Goal: Task Accomplishment & Management: Manage account settings

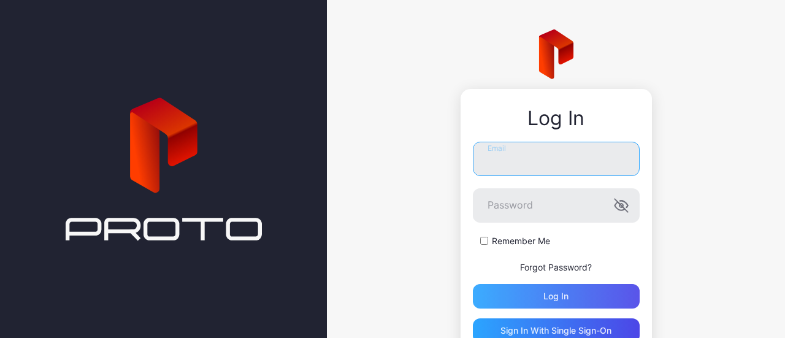
type input "**********"
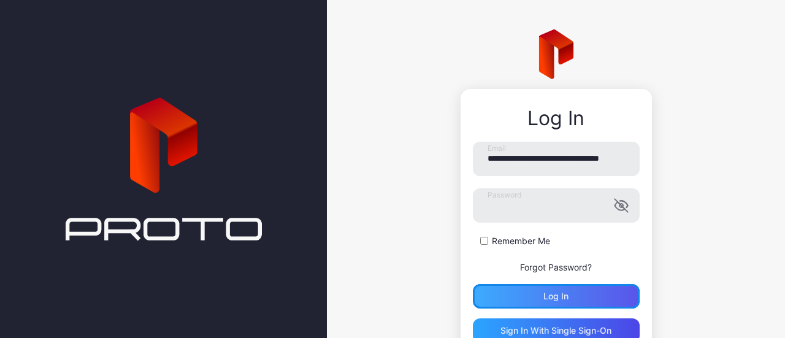
click at [548, 293] on div "Log in" at bounding box center [555, 296] width 25 height 10
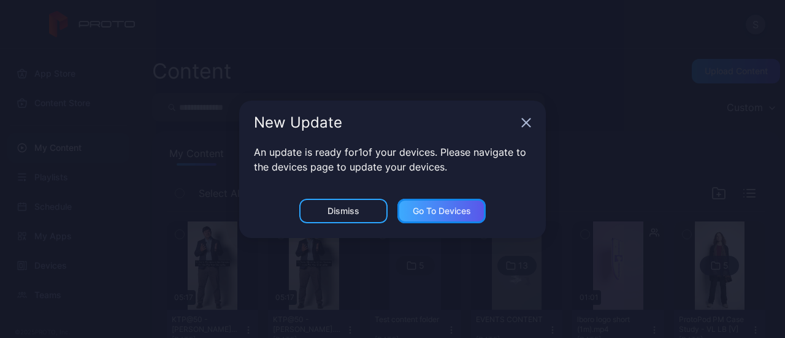
click at [439, 207] on div "Go to devices" at bounding box center [442, 211] width 58 height 10
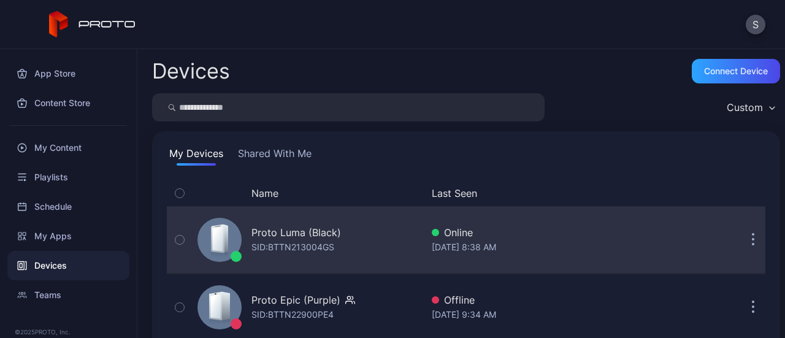
scroll to position [161, 0]
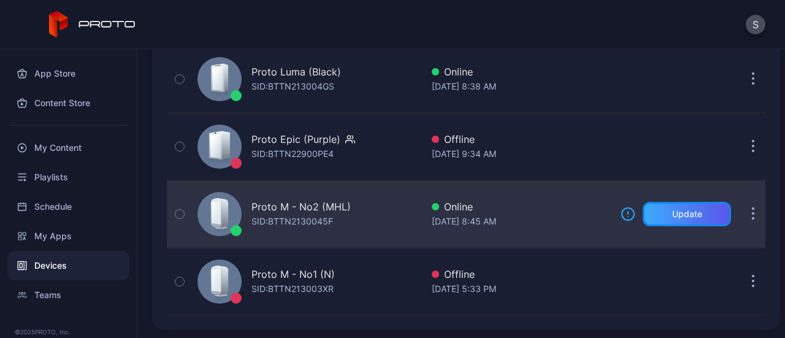
click at [694, 216] on div "Update" at bounding box center [687, 214] width 88 height 25
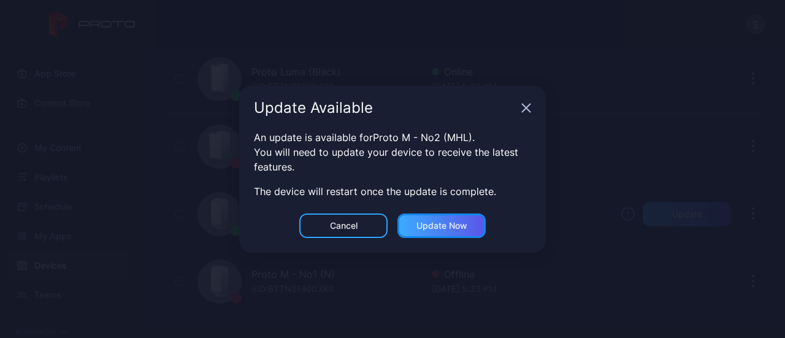
click at [443, 221] on div "Update now" at bounding box center [441, 226] width 51 height 10
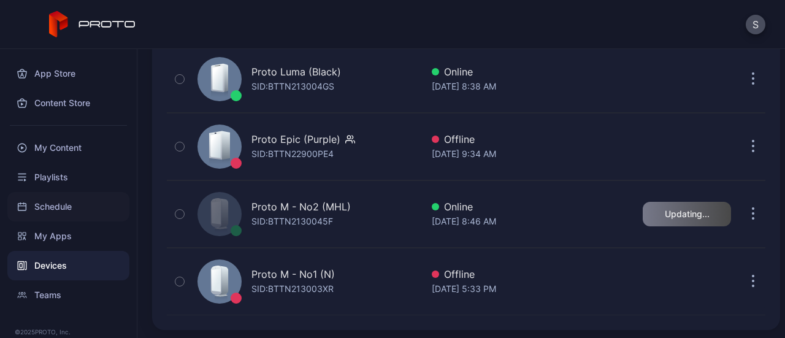
click at [64, 199] on div "Schedule" at bounding box center [68, 206] width 122 height 29
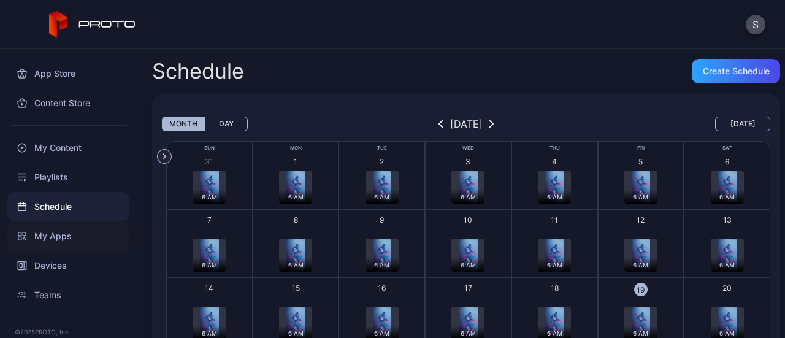
click at [63, 248] on div "My Apps" at bounding box center [68, 235] width 122 height 29
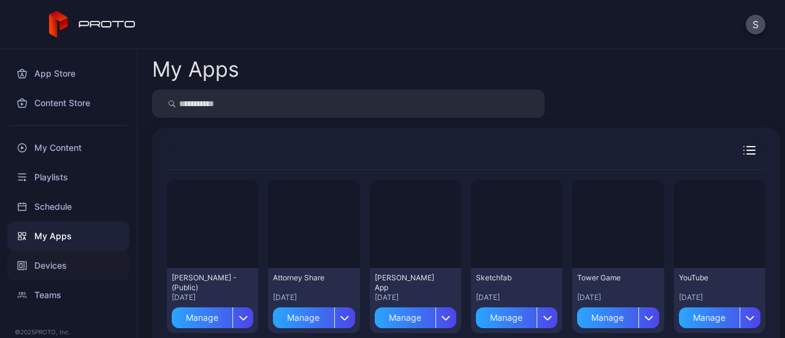
click at [63, 257] on div "Devices" at bounding box center [68, 265] width 122 height 29
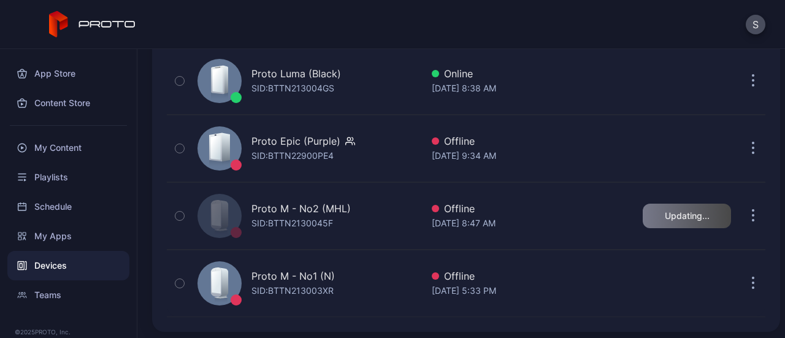
scroll to position [161, 0]
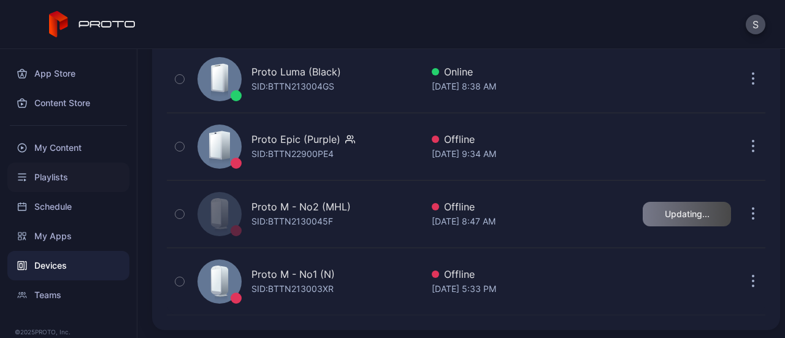
click at [39, 189] on div "Playlists" at bounding box center [68, 176] width 122 height 29
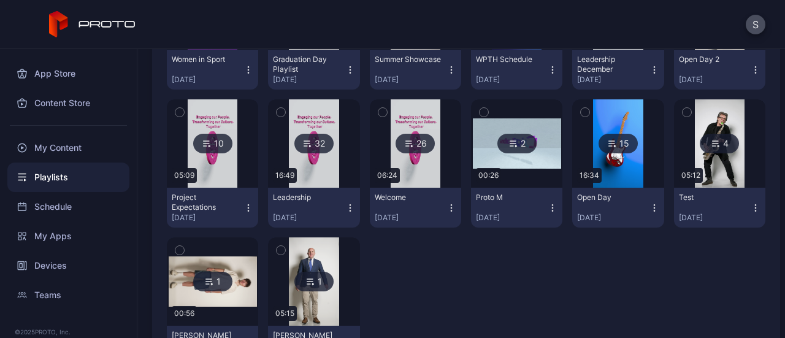
scroll to position [289, 0]
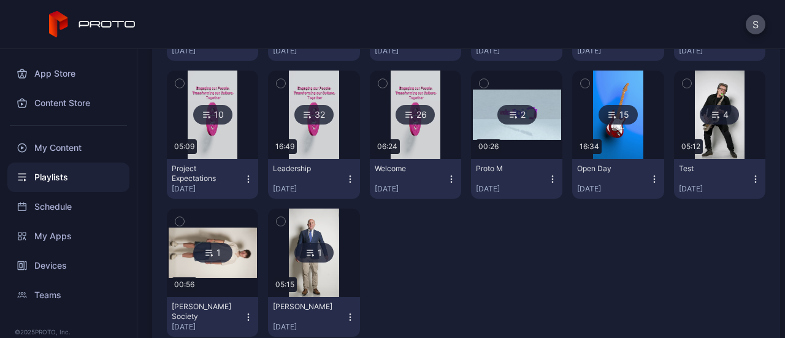
click at [584, 179] on div "Open Day Jun 27, 2024" at bounding box center [613, 179] width 72 height 30
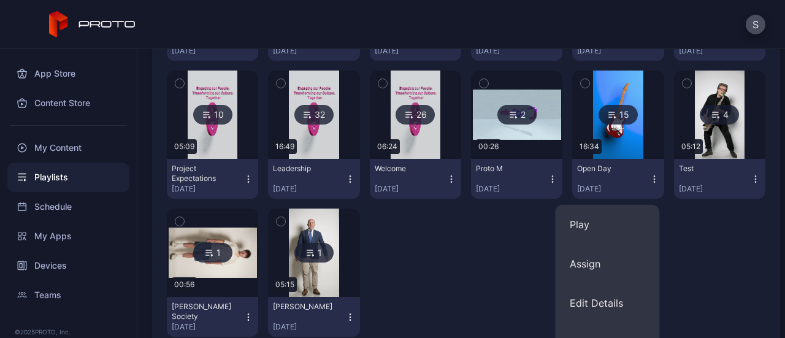
click at [584, 166] on div "Open Day" at bounding box center [610, 169] width 67 height 10
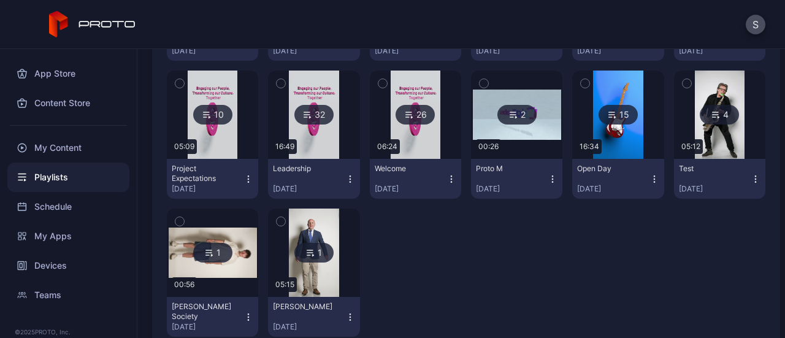
click at [584, 166] on div "Open Day" at bounding box center [610, 169] width 67 height 10
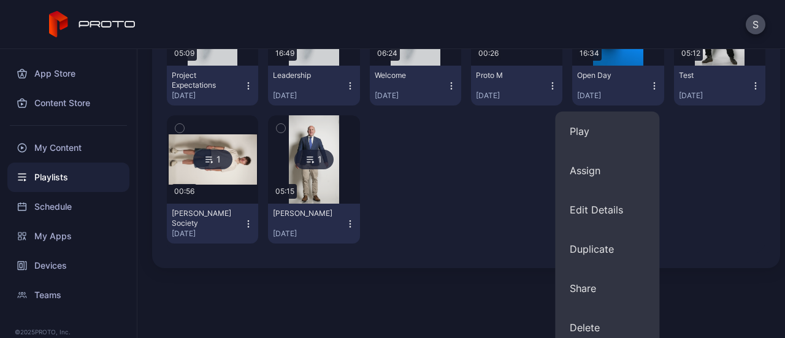
click at [726, 145] on div "9 13:27 Women in Sport Aug 27, 2025 18 18:44 Graduation Day Playlist Jul 09, 20…" at bounding box center [466, 42] width 598 height 424
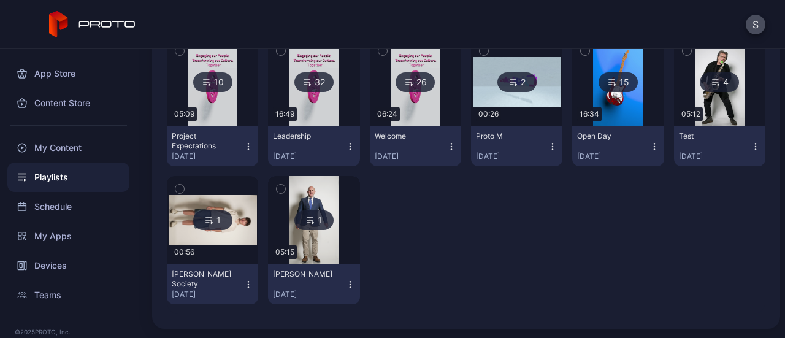
scroll to position [222, 0]
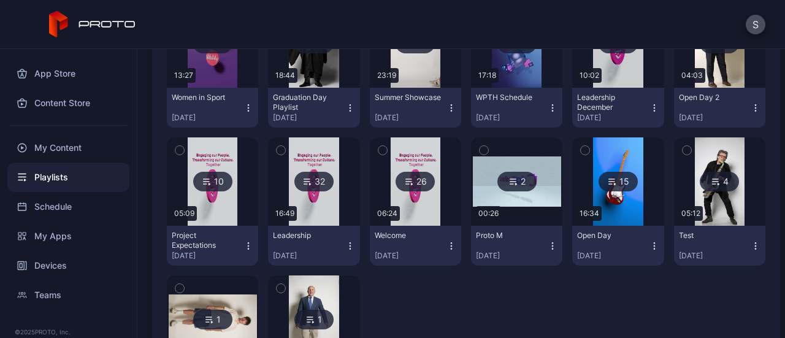
click at [607, 180] on icon at bounding box center [612, 181] width 10 height 15
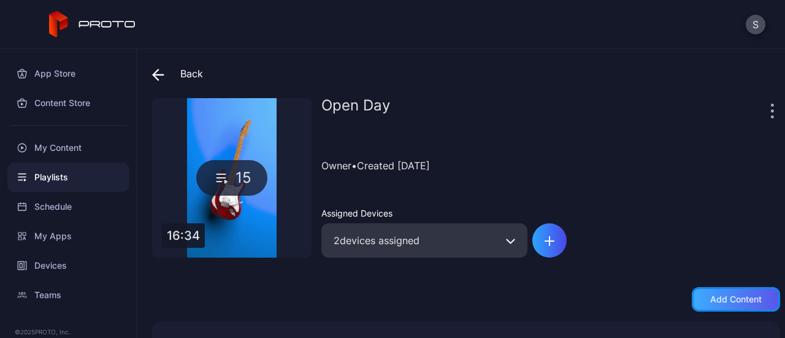
click at [729, 304] on div "Add content" at bounding box center [736, 299] width 52 height 10
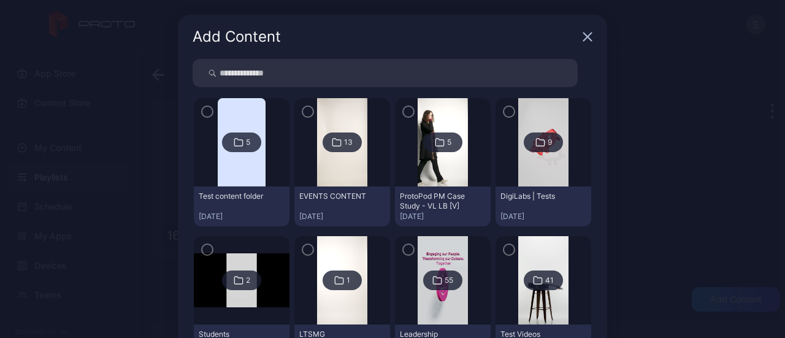
click at [525, 145] on div "9" at bounding box center [543, 142] width 39 height 20
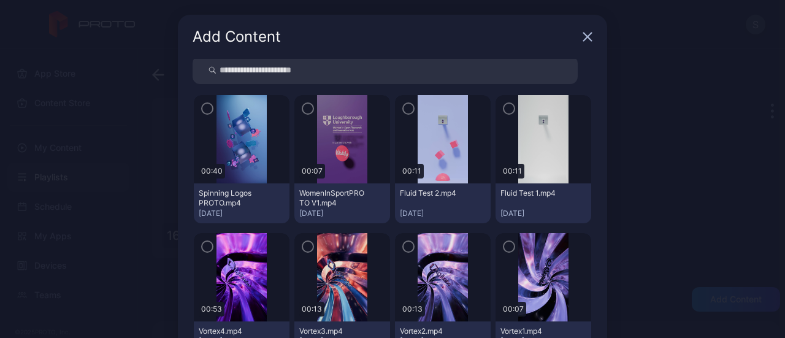
scroll to position [44, 0]
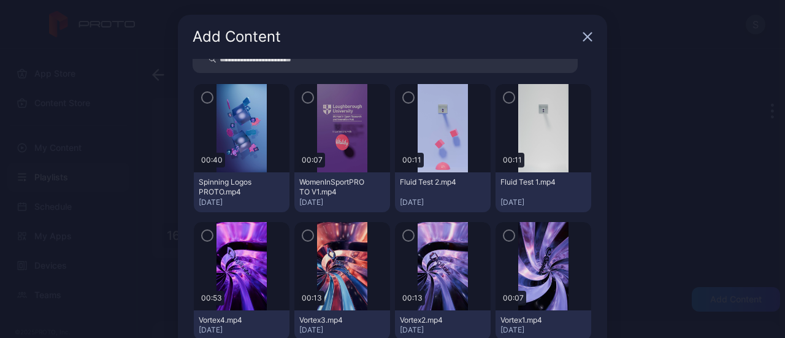
click at [202, 97] on icon "button" at bounding box center [207, 97] width 10 height 13
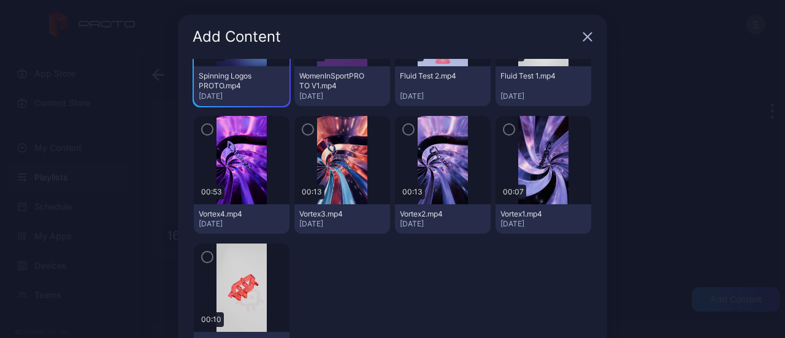
scroll to position [176, 0]
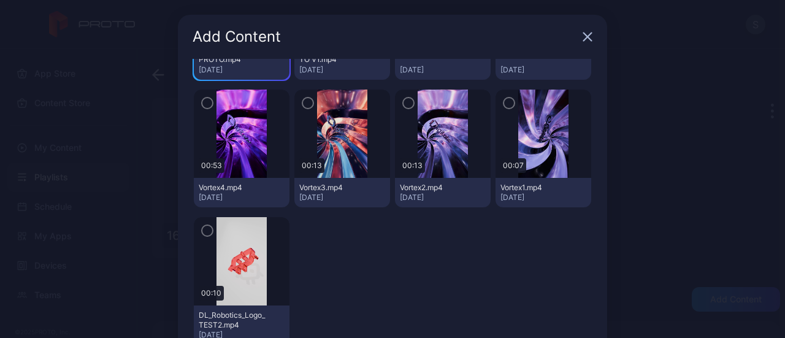
click at [587, 39] on div "Add Content" at bounding box center [392, 37] width 429 height 44
click at [583, 36] on icon "button" at bounding box center [588, 37] width 10 height 10
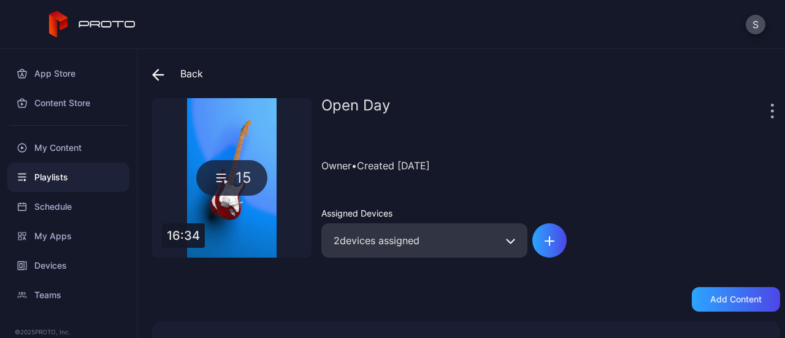
click at [147, 64] on div "Back Open Day 15 16:34 Open Day Owner • Created Jun 27, 2024 Assigned Devices 2…" at bounding box center [460, 193] width 647 height 289
click at [153, 69] on icon at bounding box center [158, 75] width 12 height 12
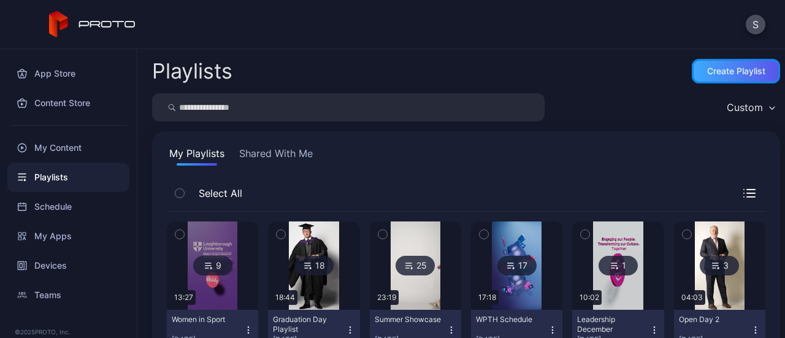
click at [713, 73] on div "Create Playlist" at bounding box center [736, 71] width 58 height 10
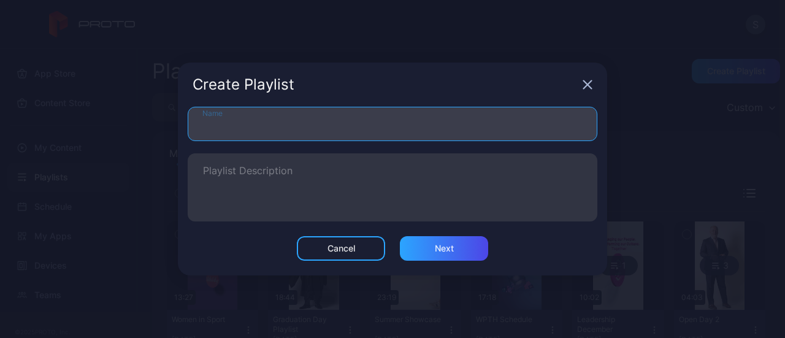
click at [403, 117] on input "Name" at bounding box center [393, 124] width 410 height 34
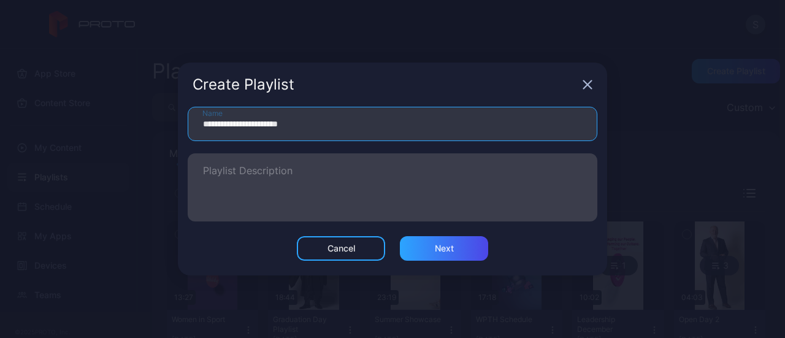
type input "**********"
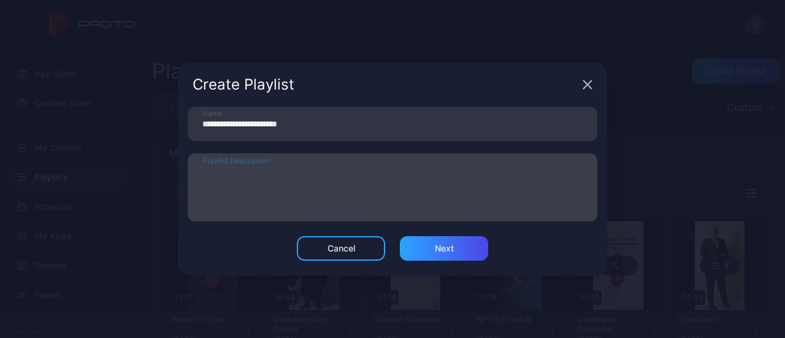
click at [307, 168] on textarea "Playlist Description" at bounding box center [392, 187] width 379 height 42
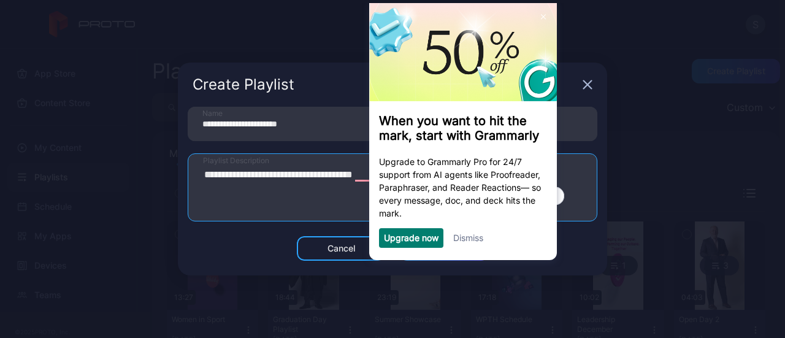
click at [469, 243] on link "Dismiss" at bounding box center [468, 237] width 30 height 10
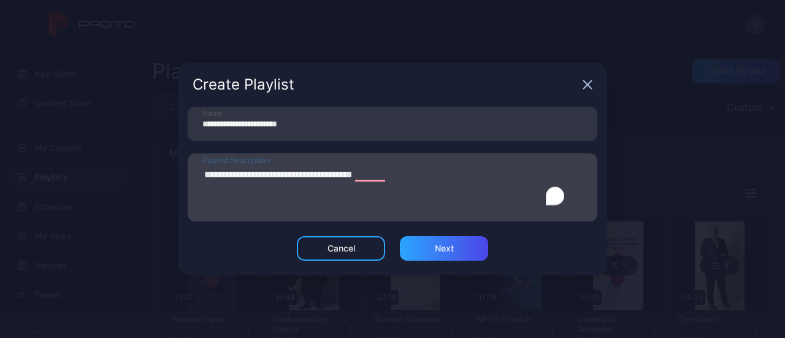
click at [406, 176] on textarea "**********" at bounding box center [385, 187] width 365 height 43
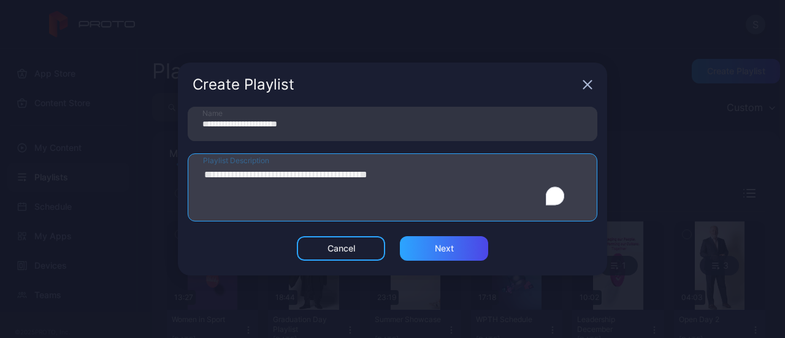
click at [281, 173] on textarea "**********" at bounding box center [385, 187] width 365 height 43
click at [471, 166] on textarea "**********" at bounding box center [385, 187] width 365 height 43
click at [500, 170] on textarea "**********" at bounding box center [385, 187] width 365 height 43
click at [547, 175] on textarea "**********" at bounding box center [385, 187] width 365 height 43
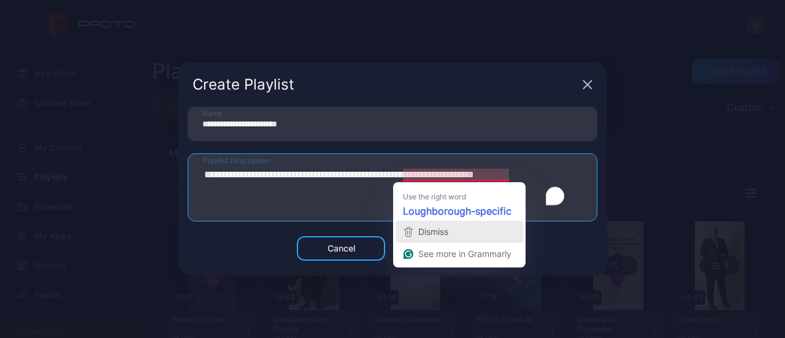
click at [461, 221] on button "Dismiss" at bounding box center [459, 232] width 128 height 22
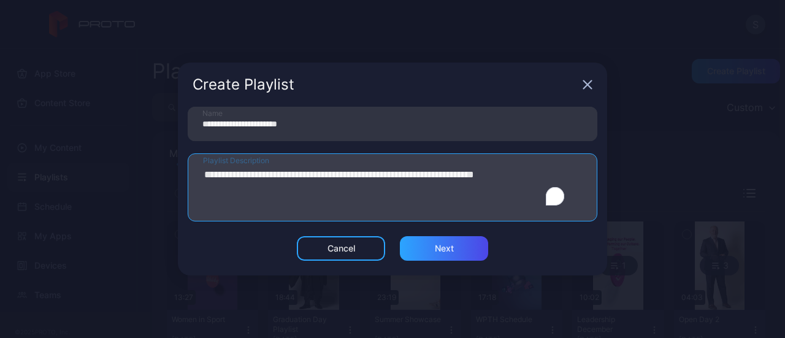
click at [474, 177] on textarea "**********" at bounding box center [385, 187] width 365 height 43
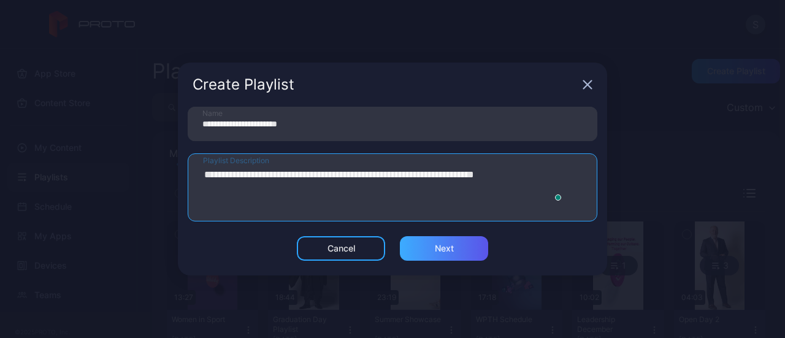
type textarea "**********"
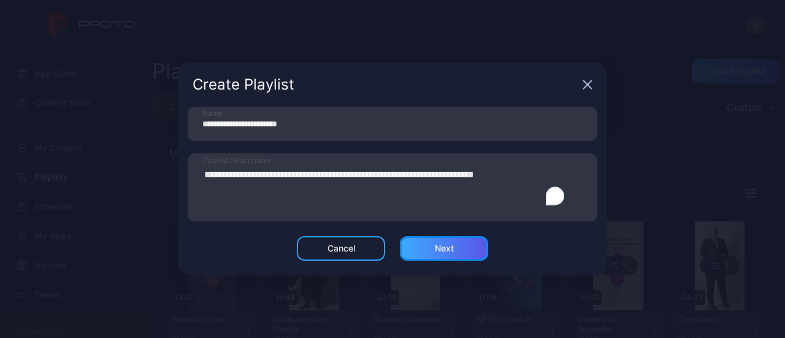
click at [453, 239] on div "Next" at bounding box center [444, 248] width 88 height 25
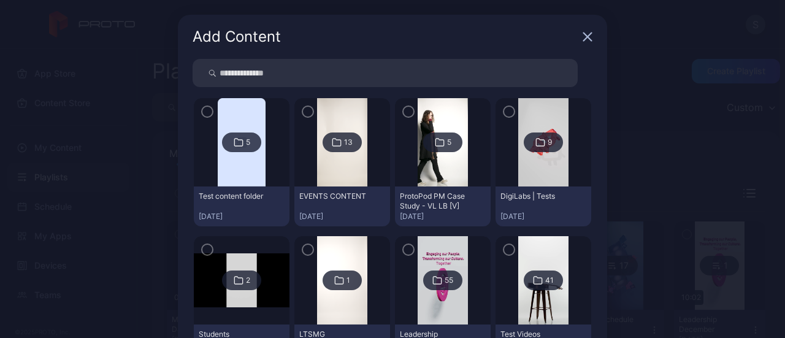
click at [234, 142] on icon at bounding box center [239, 142] width 10 height 15
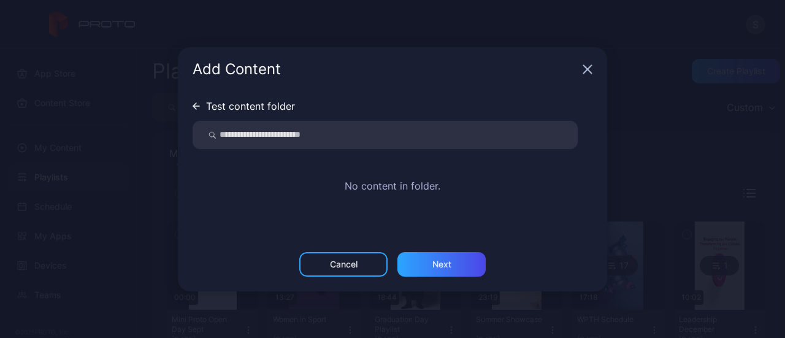
click at [195, 109] on icon at bounding box center [196, 105] width 7 height 7
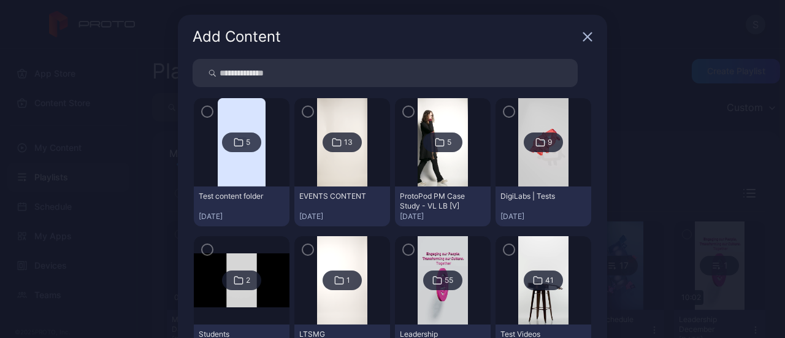
click at [344, 143] on div "13" at bounding box center [348, 142] width 9 height 10
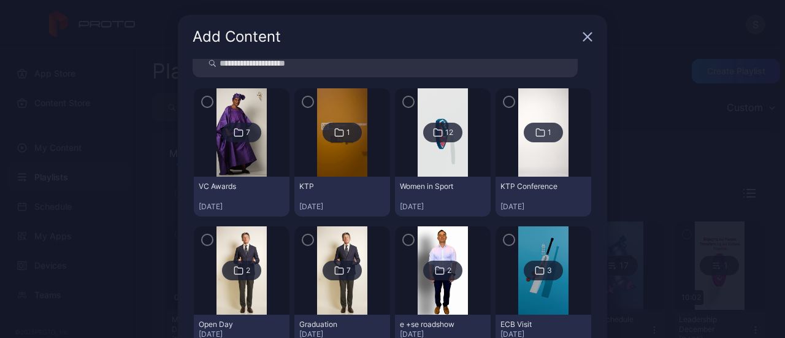
scroll to position [39, 0]
click at [403, 96] on icon "button" at bounding box center [408, 102] width 10 height 13
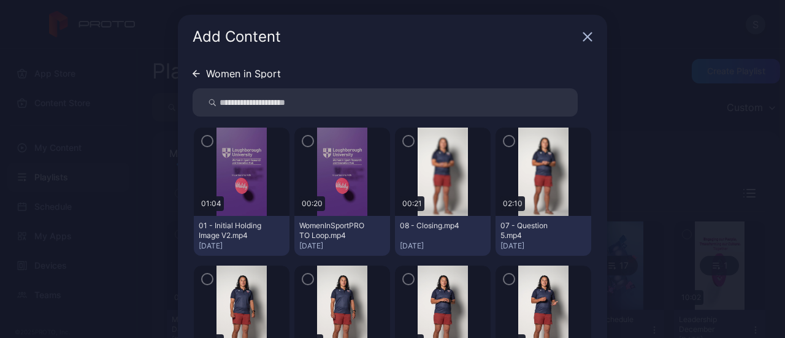
click at [193, 74] on icon at bounding box center [196, 74] width 6 height 0
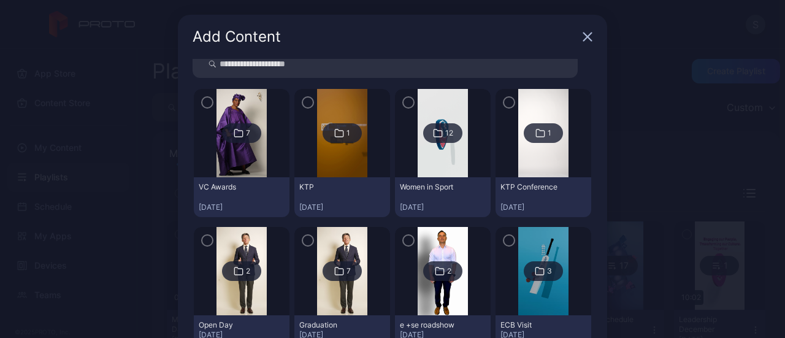
click at [407, 103] on icon "button" at bounding box center [409, 103] width 4 height 2
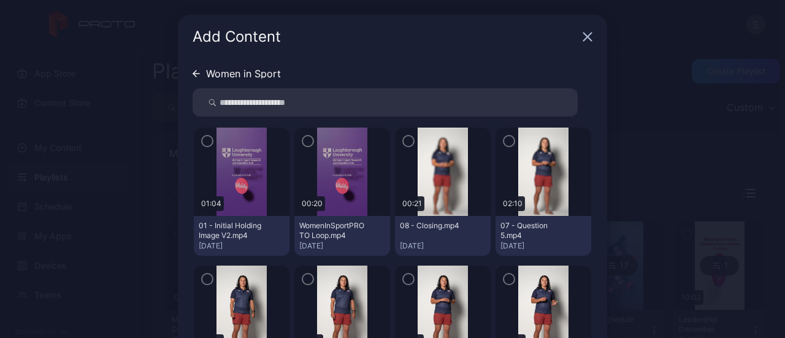
click at [326, 177] on img at bounding box center [342, 172] width 50 height 88
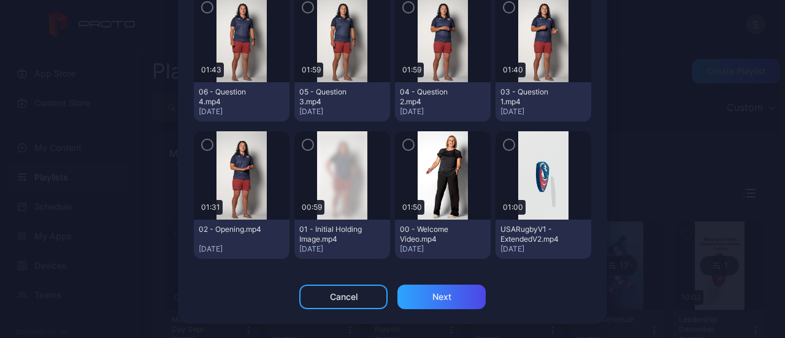
scroll to position [86, 0]
click at [504, 144] on icon "button" at bounding box center [509, 144] width 10 height 13
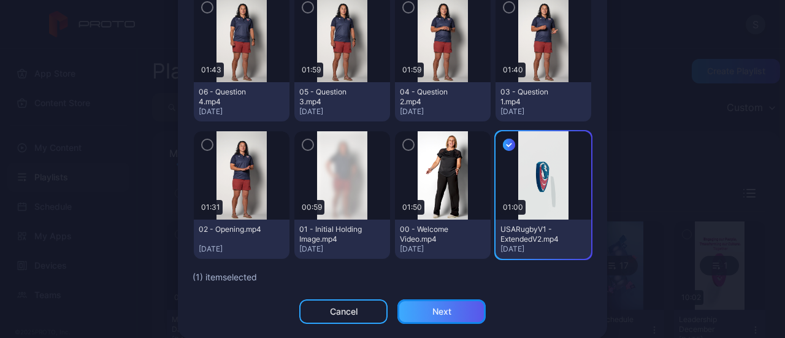
click at [438, 308] on div "Next" at bounding box center [441, 312] width 19 height 10
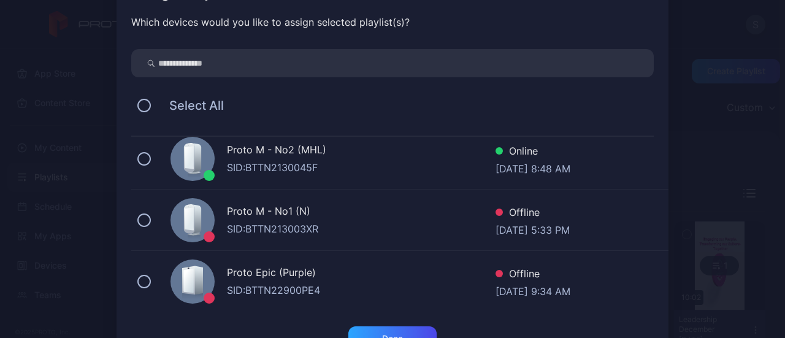
scroll to position [26, 0]
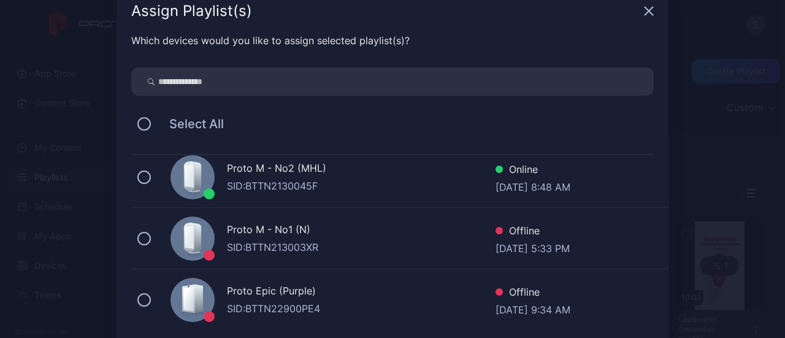
click at [330, 172] on div "Proto M - No2 (MHL)" at bounding box center [361, 170] width 269 height 18
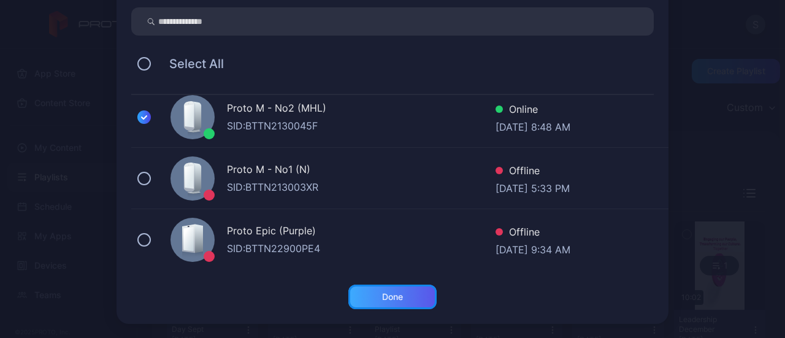
click at [382, 301] on div "Done" at bounding box center [392, 297] width 21 height 10
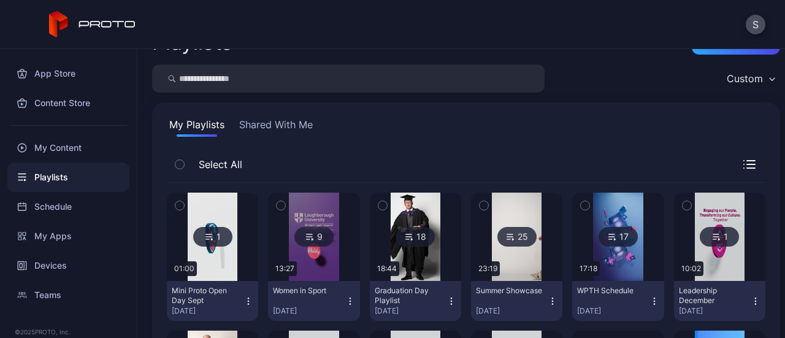
scroll to position [28, 0]
click at [213, 236] on icon at bounding box center [209, 237] width 10 height 15
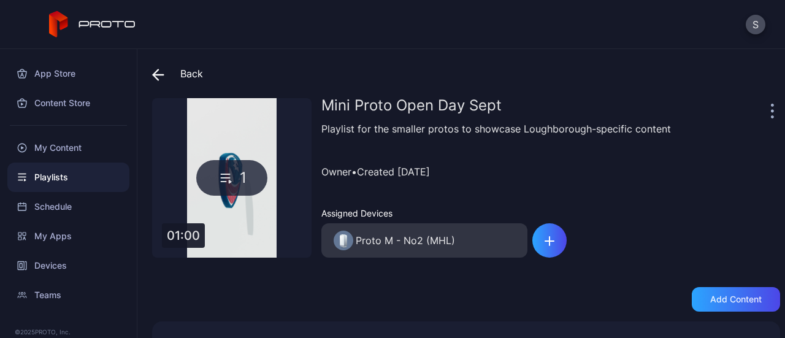
click at [768, 111] on div at bounding box center [774, 110] width 12 height 25
click at [748, 110] on div "Mini Proto Open Day Sept" at bounding box center [544, 110] width 446 height 25
click at [771, 110] on icon "button" at bounding box center [772, 111] width 2 height 2
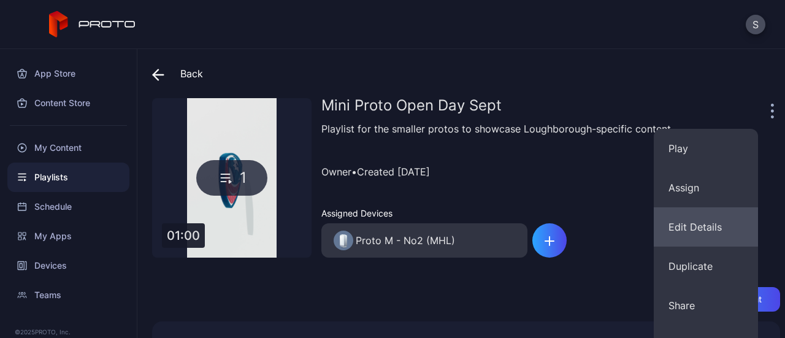
scroll to position [88, 0]
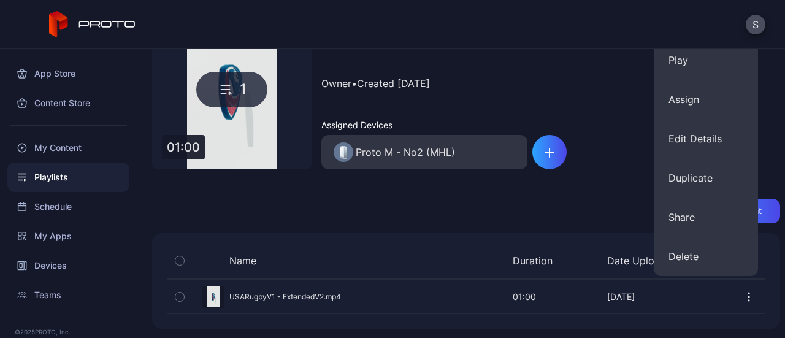
click at [450, 225] on div "Back Mini Proto Open Day Sept 1 01:00 Mini Proto Open Day Sept Playlist for the…" at bounding box center [460, 193] width 647 height 289
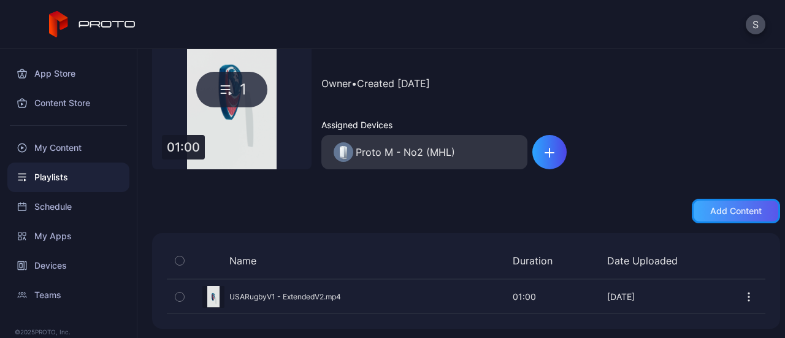
click at [710, 210] on div "Add content" at bounding box center [736, 211] width 52 height 10
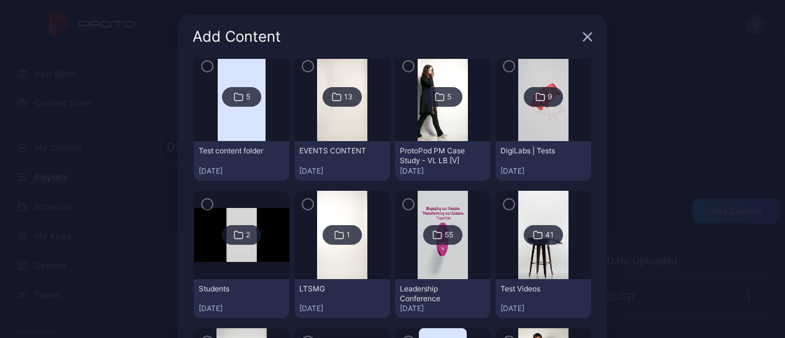
scroll to position [38, 0]
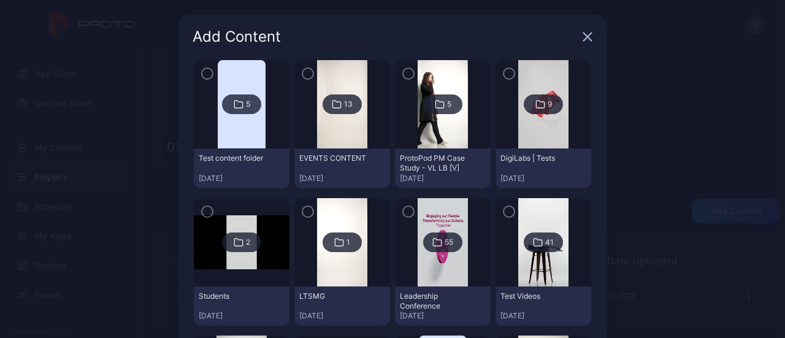
click at [524, 95] on div "9" at bounding box center [543, 104] width 39 height 20
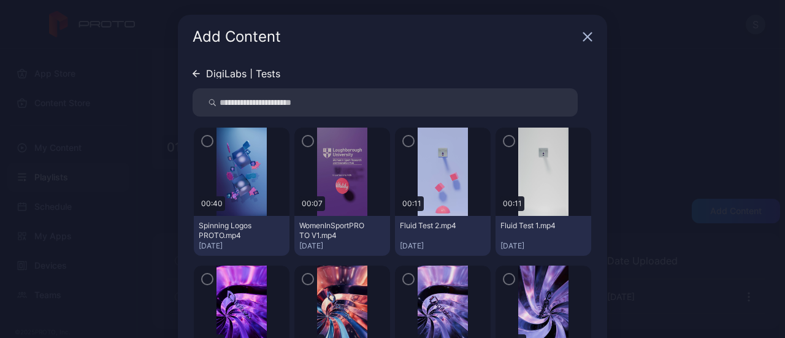
scroll to position [29, 0]
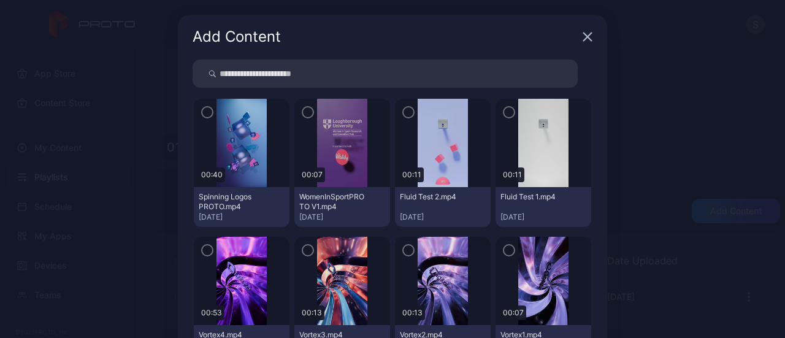
click at [202, 112] on icon "button" at bounding box center [207, 111] width 10 height 13
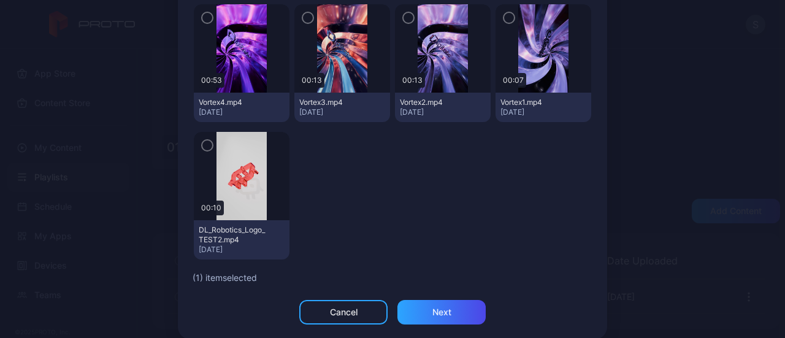
scroll to position [101, 0]
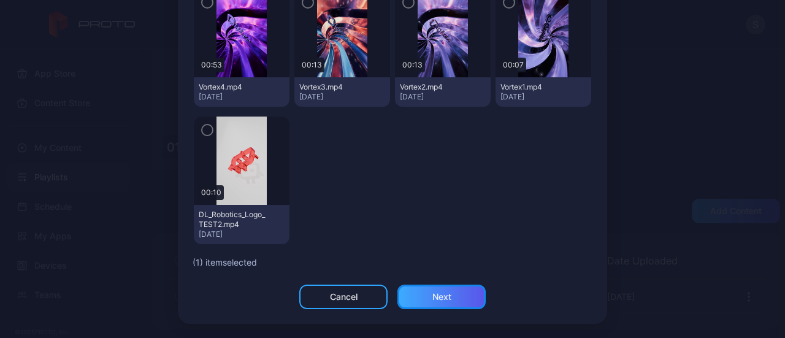
click at [436, 295] on div "Next" at bounding box center [441, 297] width 19 height 10
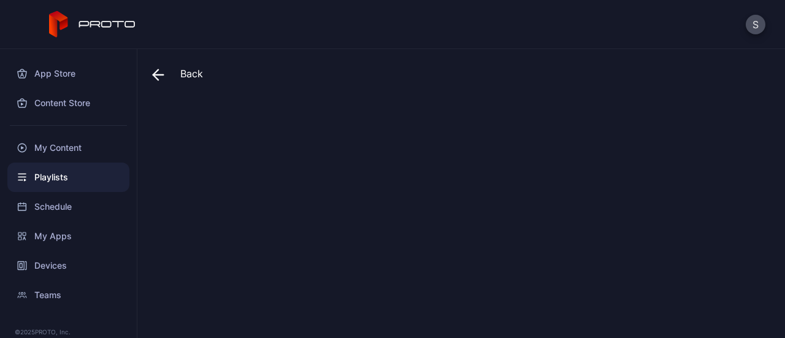
scroll to position [0, 0]
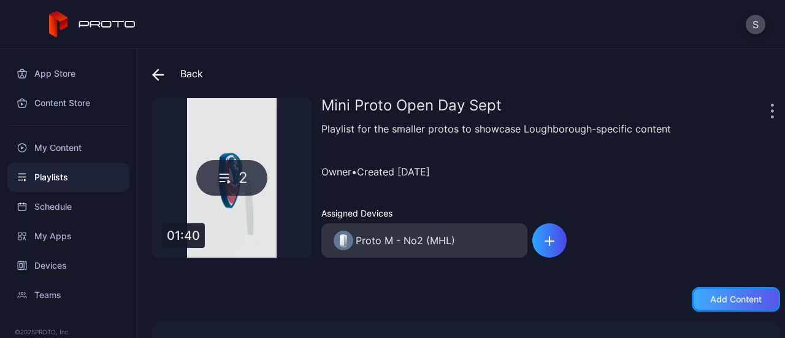
click at [709, 305] on div "Add content" at bounding box center [736, 299] width 88 height 25
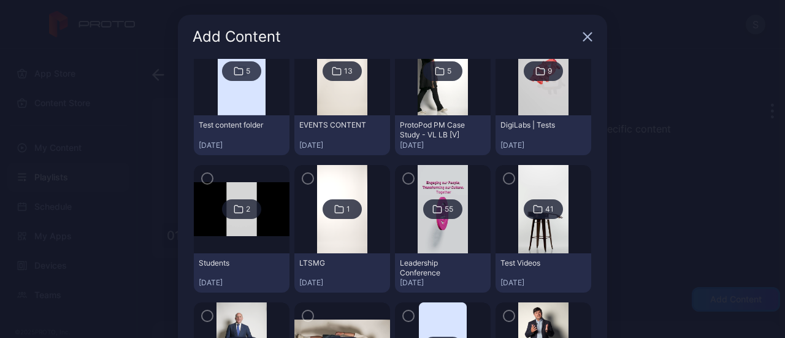
scroll to position [85, 0]
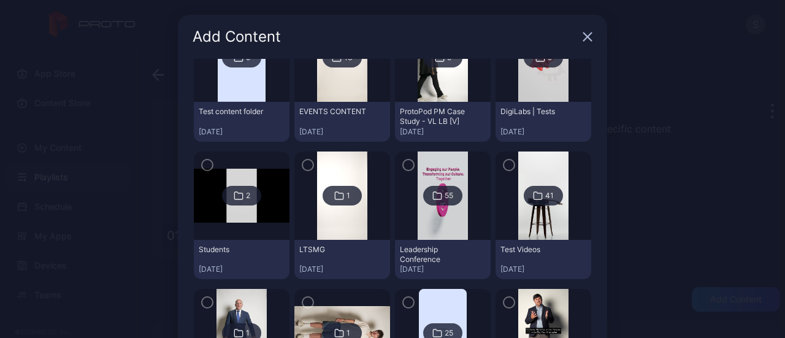
click at [246, 197] on div "2" at bounding box center [248, 196] width 4 height 10
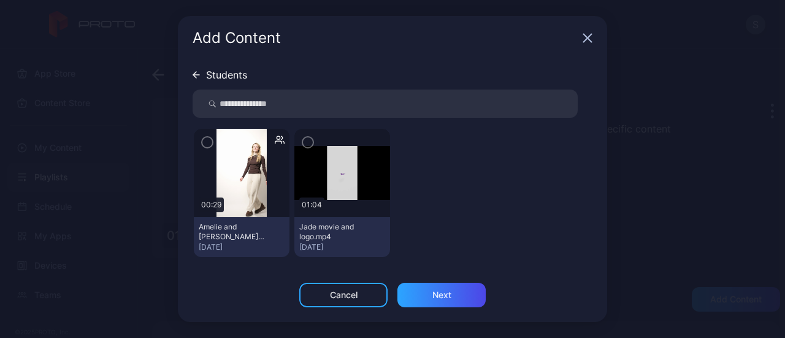
click at [212, 137] on button "button" at bounding box center [207, 142] width 12 height 12
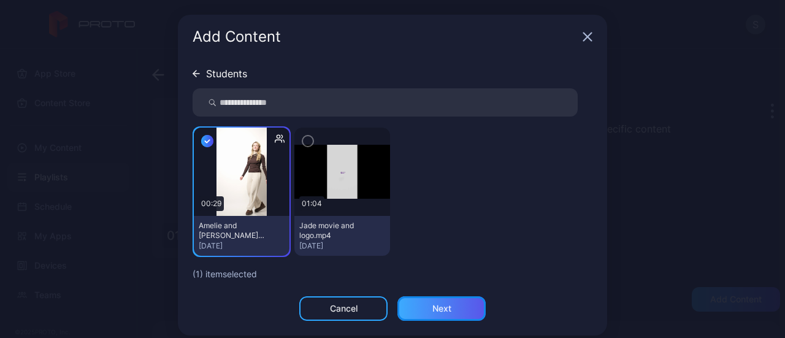
click at [424, 301] on div "Next" at bounding box center [441, 308] width 88 height 25
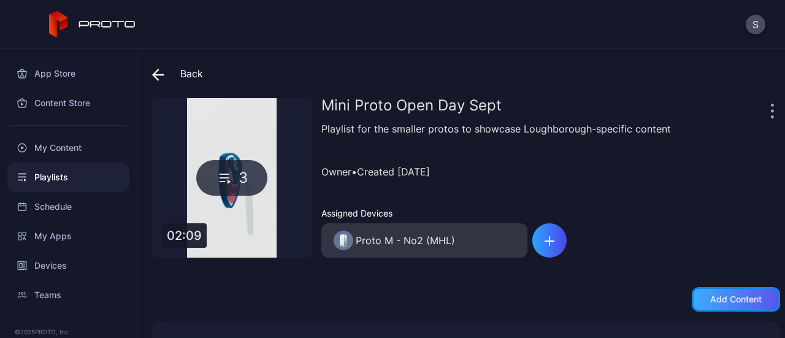
click at [732, 304] on div "Add content" at bounding box center [736, 299] width 88 height 25
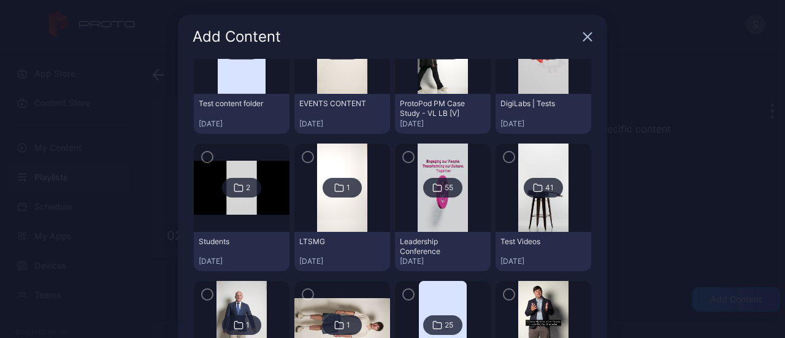
scroll to position [100, 0]
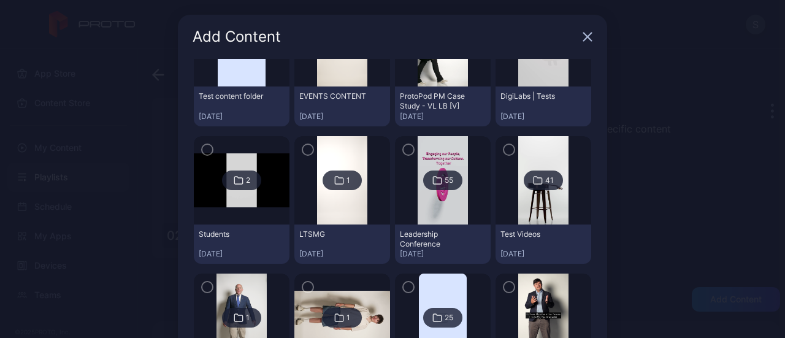
click at [535, 176] on div "41" at bounding box center [543, 180] width 39 height 20
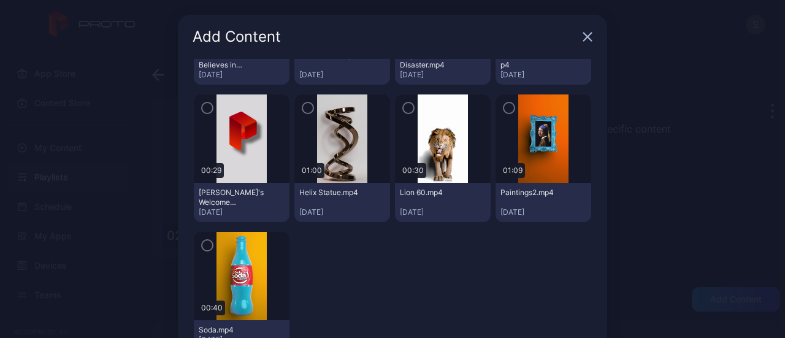
scroll to position [1275, 0]
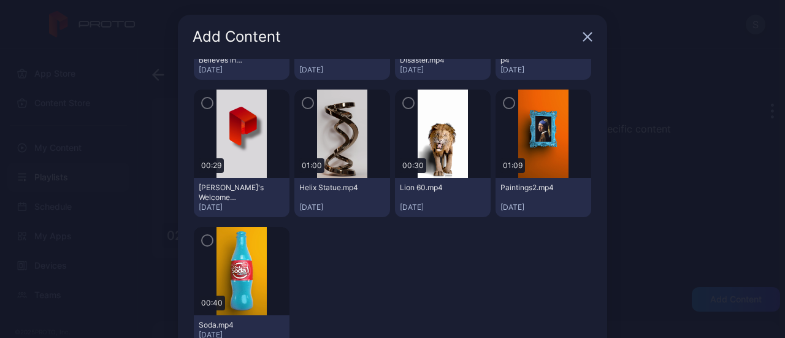
click at [584, 40] on icon "button" at bounding box center [588, 37] width 8 height 8
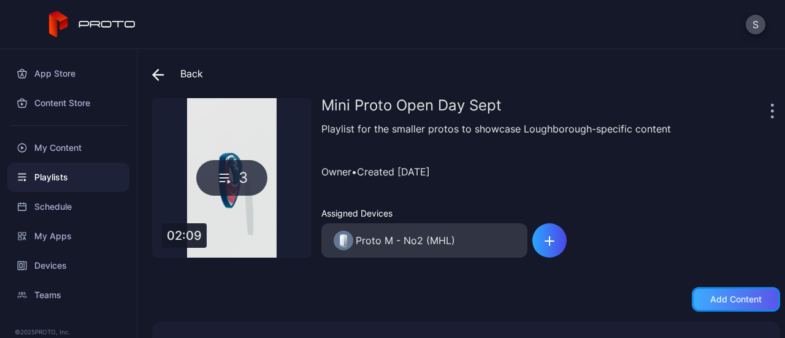
click at [706, 291] on div "Add content" at bounding box center [736, 299] width 88 height 25
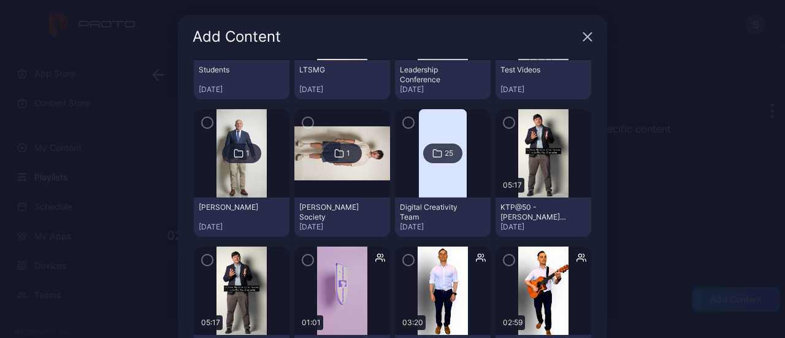
scroll to position [265, 0]
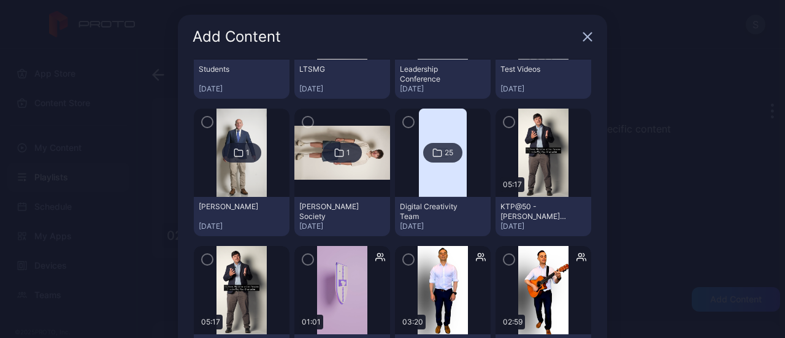
click at [426, 147] on div "25" at bounding box center [442, 153] width 39 height 20
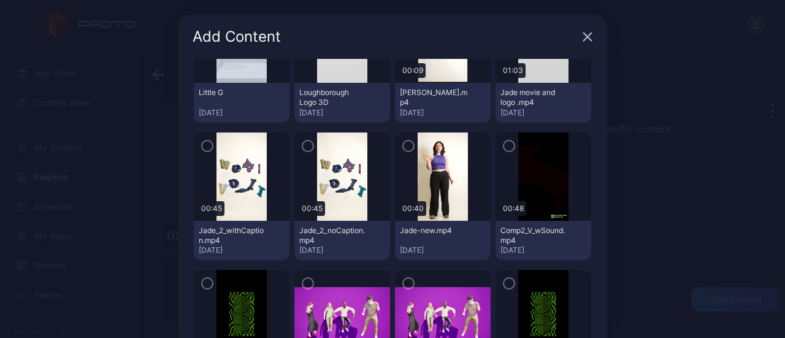
scroll to position [134, 0]
click at [303, 142] on icon "button" at bounding box center [308, 145] width 10 height 13
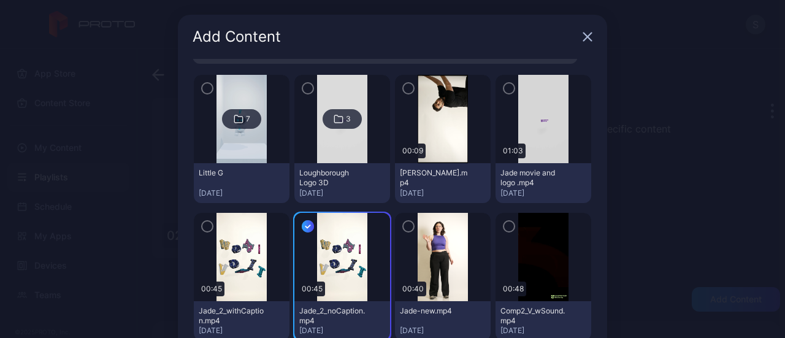
scroll to position [46, 0]
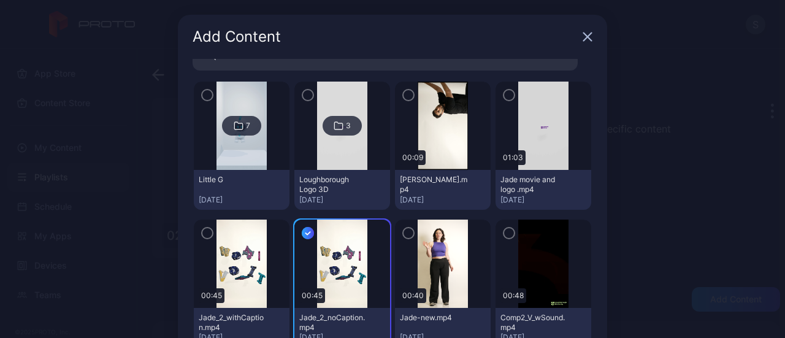
click at [246, 121] on div "7" at bounding box center [248, 126] width 4 height 10
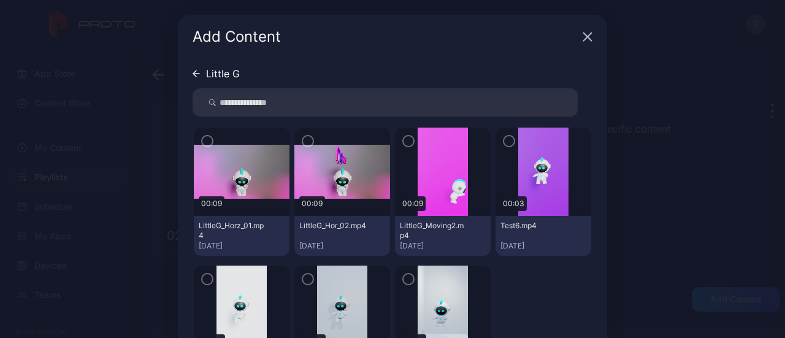
click at [303, 139] on icon "button" at bounding box center [308, 140] width 10 height 13
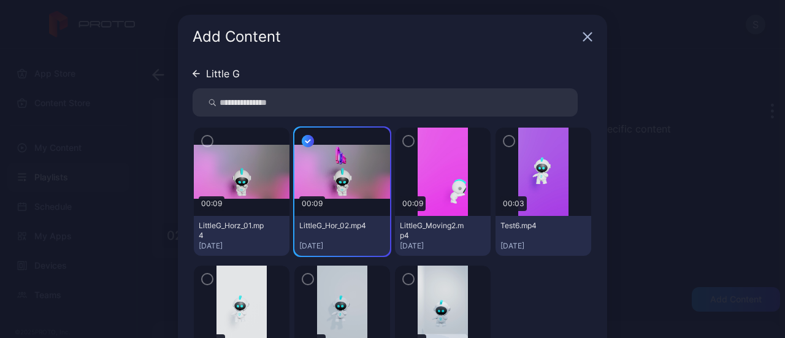
scroll to position [48, 0]
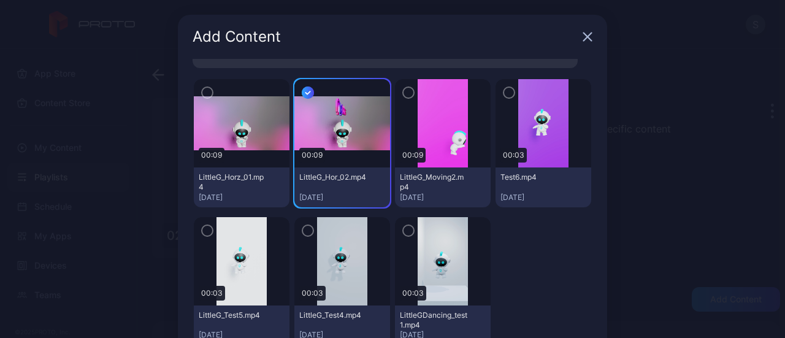
click at [302, 86] on icon "button" at bounding box center [308, 92] width 12 height 13
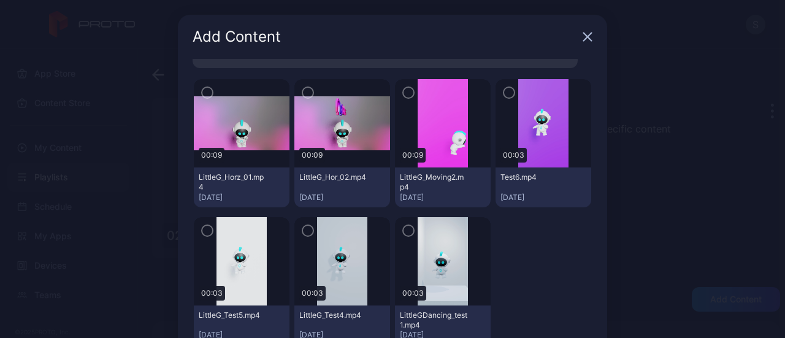
click at [403, 93] on icon "button" at bounding box center [408, 92] width 10 height 13
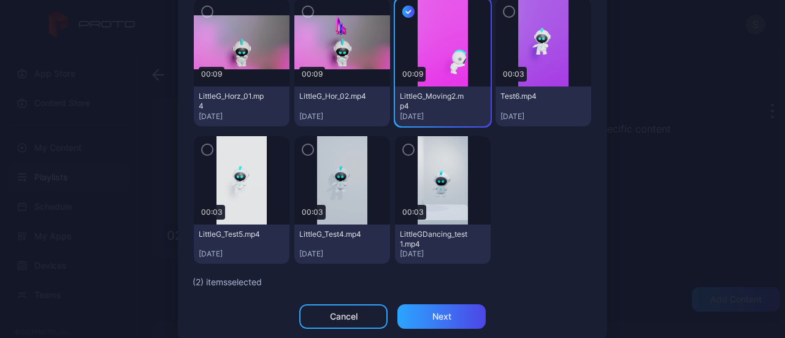
scroll to position [82, 0]
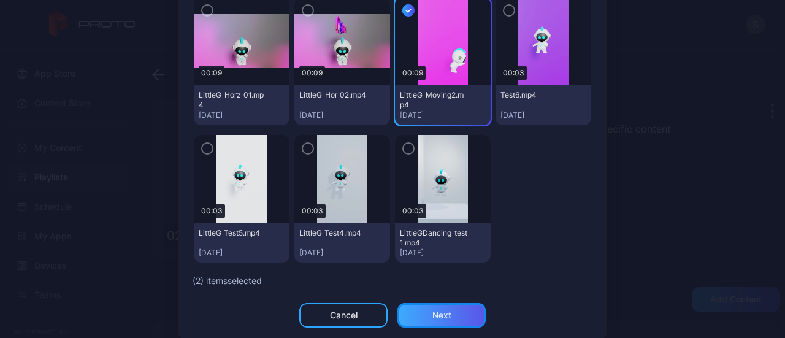
click at [432, 311] on div "Next" at bounding box center [441, 315] width 19 height 10
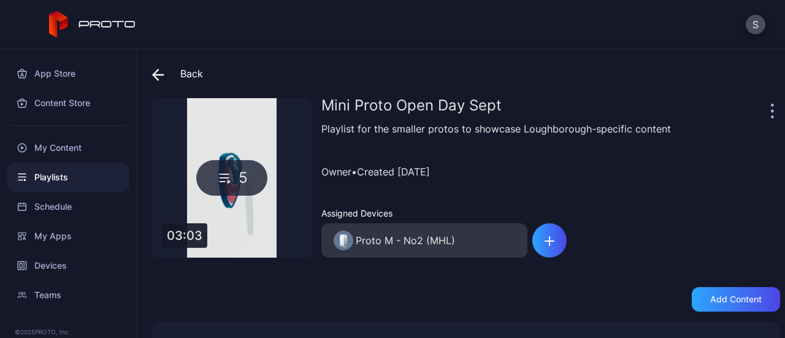
scroll to position [223, 0]
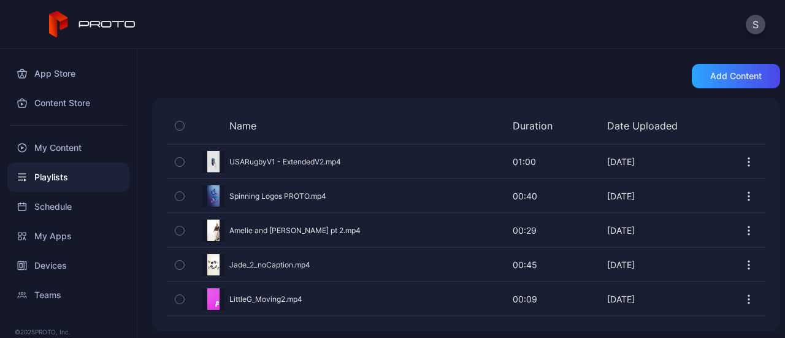
click at [280, 289] on div "Preview" at bounding box center [466, 299] width 598 height 32
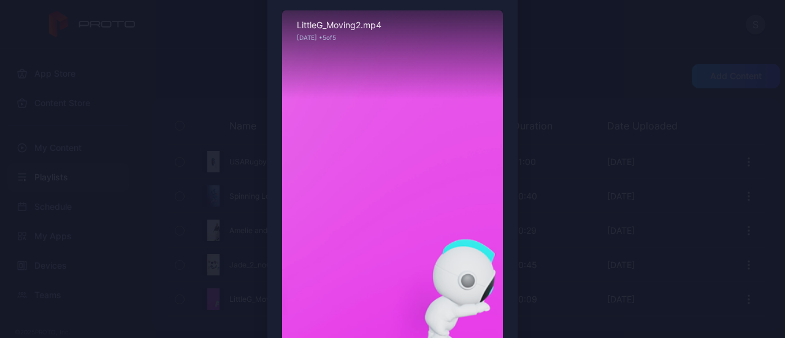
scroll to position [0, 0]
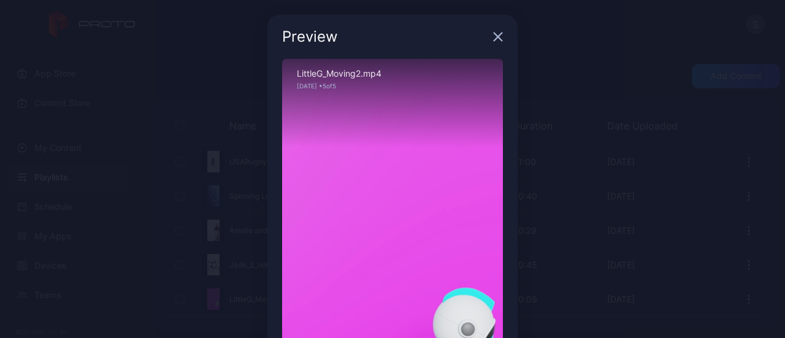
click at [497, 35] on div "Preview" at bounding box center [392, 37] width 250 height 44
click at [494, 35] on icon "button" at bounding box center [498, 37] width 10 height 10
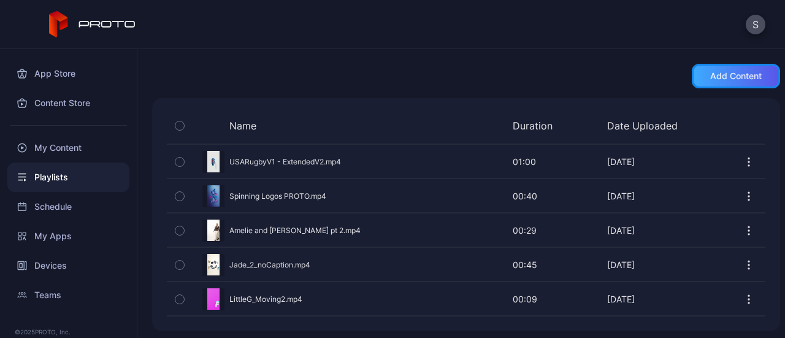
click at [698, 66] on div "Add content" at bounding box center [736, 76] width 88 height 25
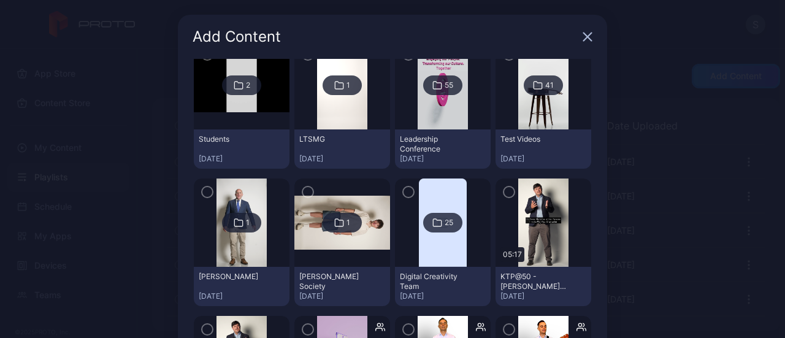
scroll to position [155, 0]
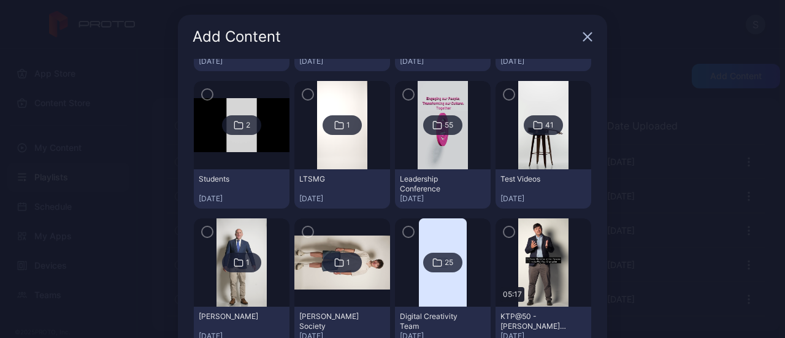
click at [533, 121] on icon at bounding box center [537, 124] width 8 height 7
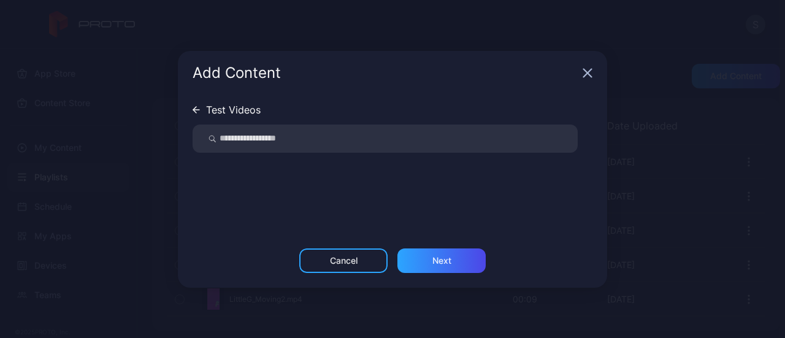
scroll to position [0, 0]
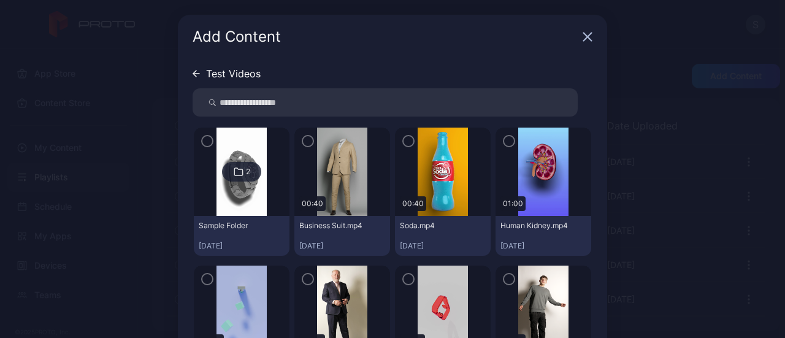
click at [193, 76] on icon at bounding box center [196, 73] width 7 height 7
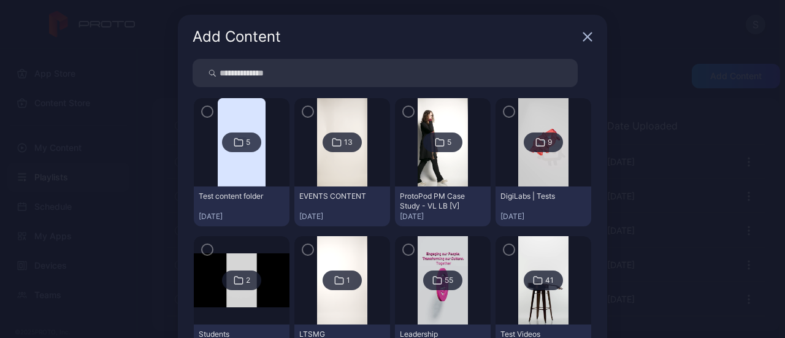
click at [344, 144] on div "13" at bounding box center [348, 142] width 9 height 10
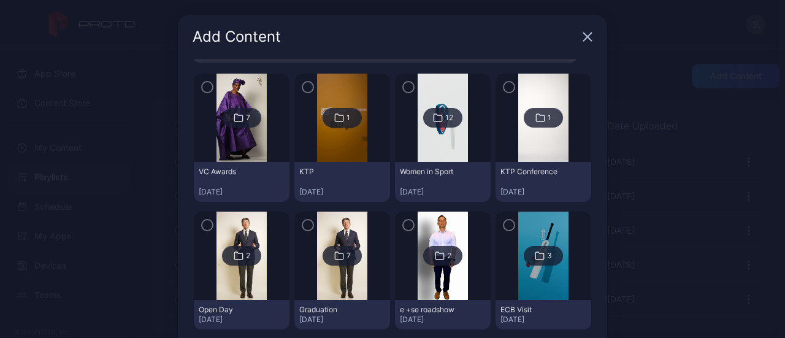
scroll to position [55, 0]
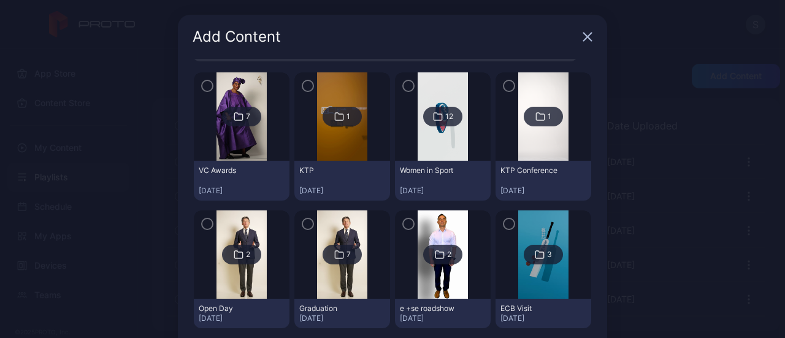
click at [246, 256] on div "2" at bounding box center [248, 255] width 4 height 10
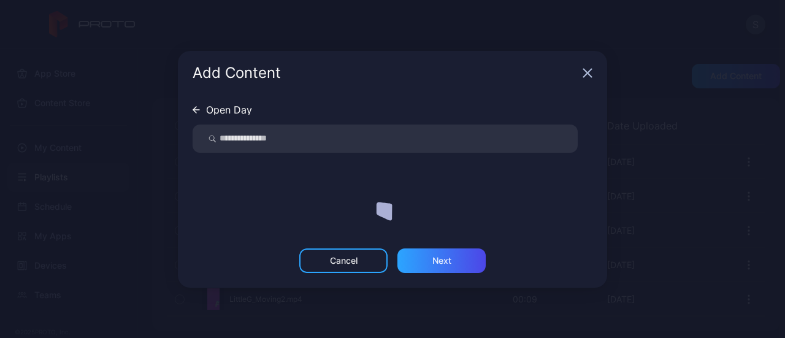
scroll to position [0, 0]
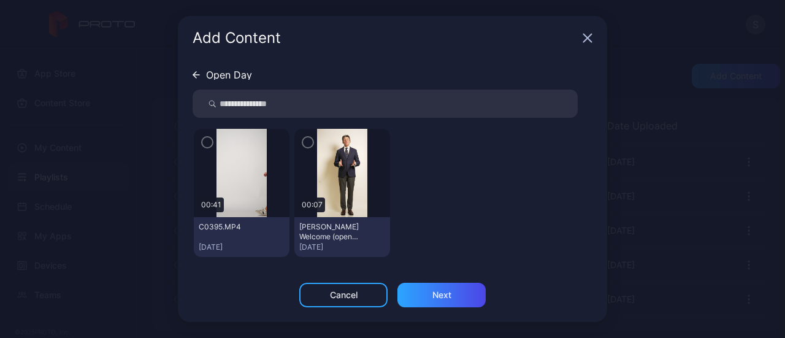
click at [202, 143] on icon "button" at bounding box center [207, 142] width 10 height 13
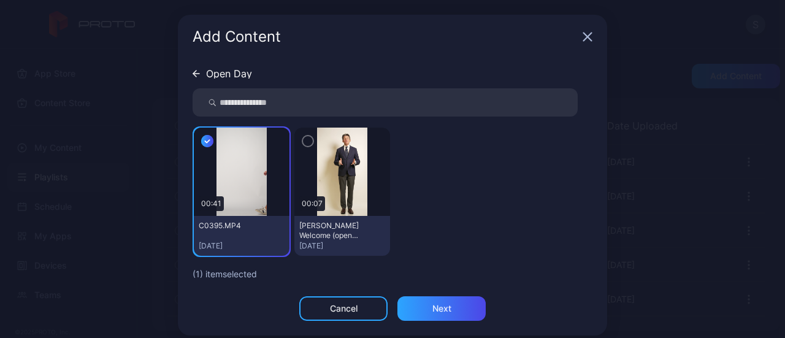
click at [302, 142] on div "button" at bounding box center [308, 141] width 12 height 12
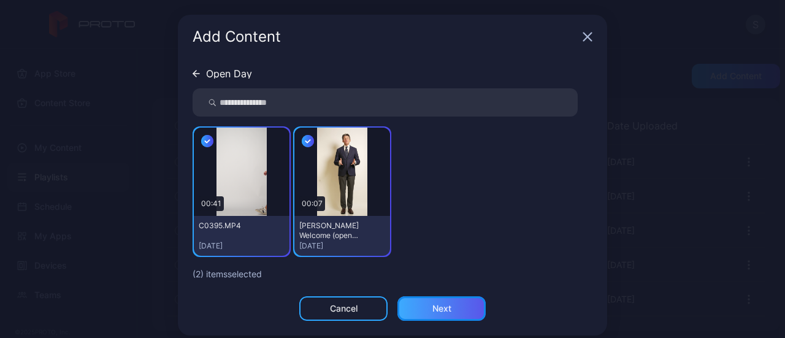
click at [434, 307] on div "Next" at bounding box center [441, 309] width 19 height 10
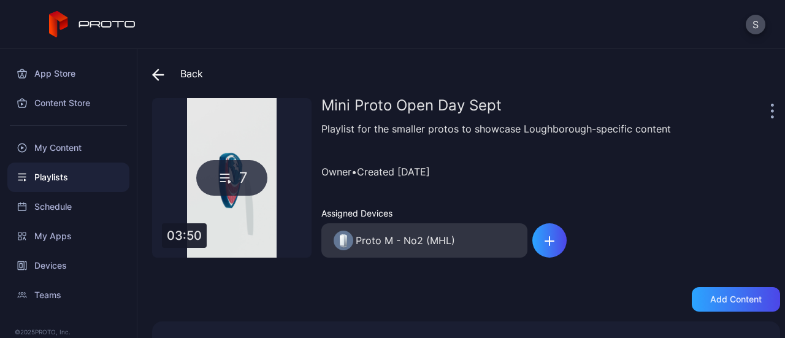
scroll to position [291, 0]
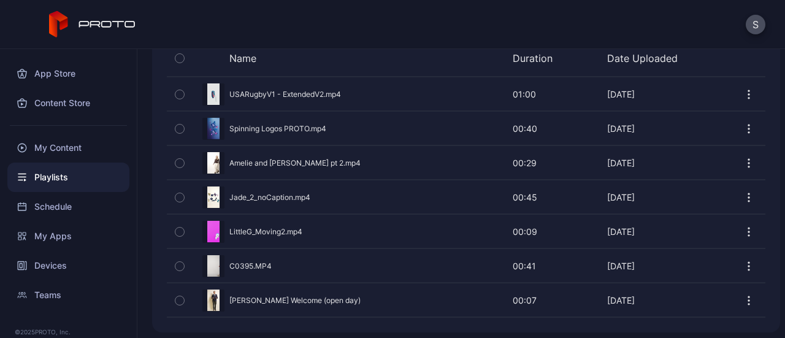
click at [256, 252] on div "Preview" at bounding box center [466, 266] width 598 height 32
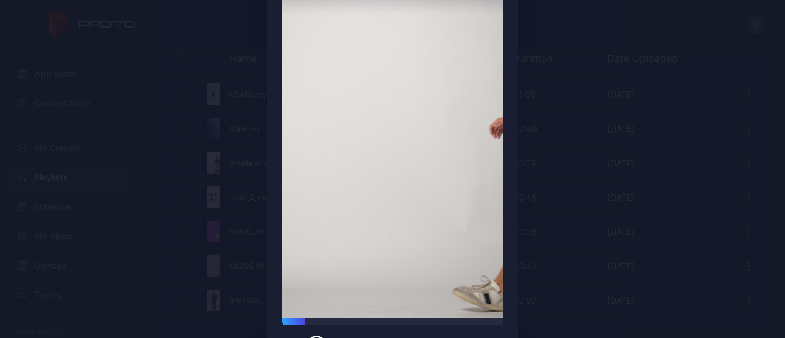
scroll to position [134, 0]
click at [403, 323] on div at bounding box center [392, 321] width 221 height 7
click at [462, 327] on div "00:25 / 00:41" at bounding box center [392, 336] width 221 height 37
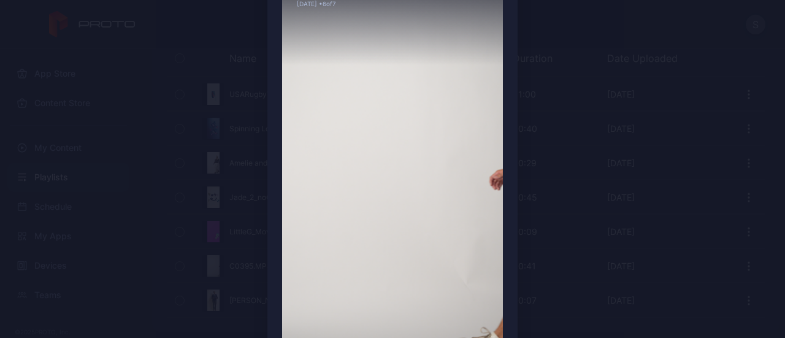
scroll to position [168, 0]
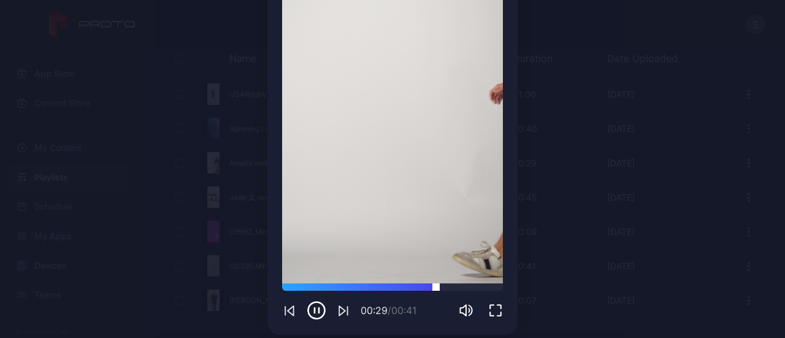
click at [478, 287] on div at bounding box center [392, 286] width 221 height 7
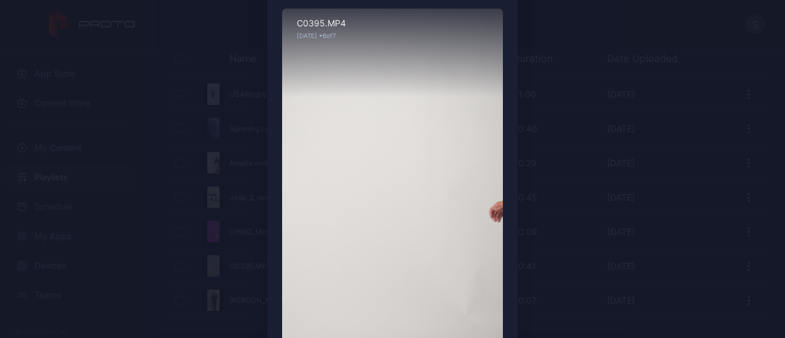
scroll to position [50, 0]
click at [587, 196] on div "Preview Sorry, your browser doesn‘t support embedded videos 00:39 / 00:41 C0395…" at bounding box center [392, 209] width 785 height 518
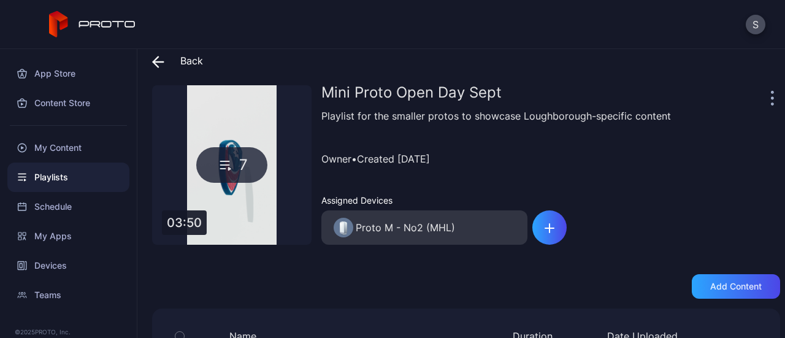
scroll to position [0, 0]
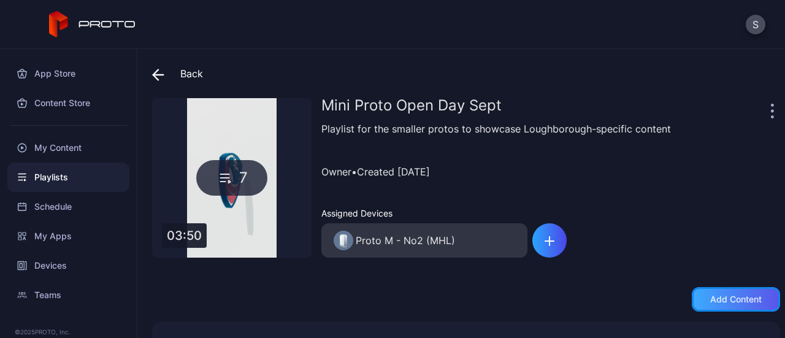
click at [716, 295] on div "Add content" at bounding box center [736, 299] width 52 height 10
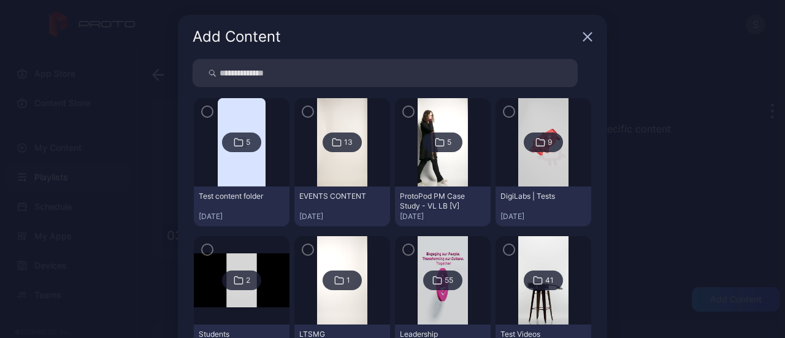
click at [332, 142] on icon at bounding box center [337, 142] width 10 height 15
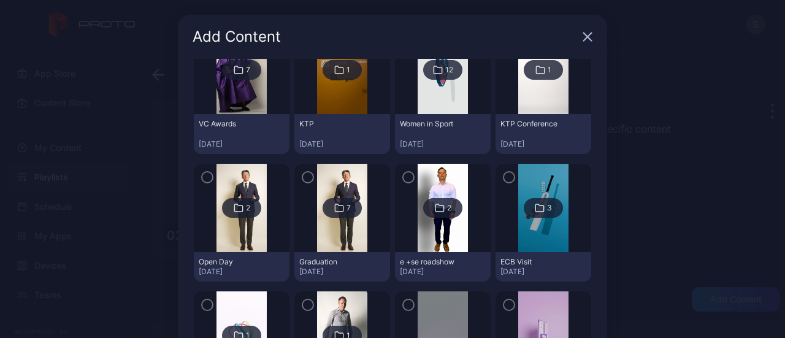
scroll to position [91, 0]
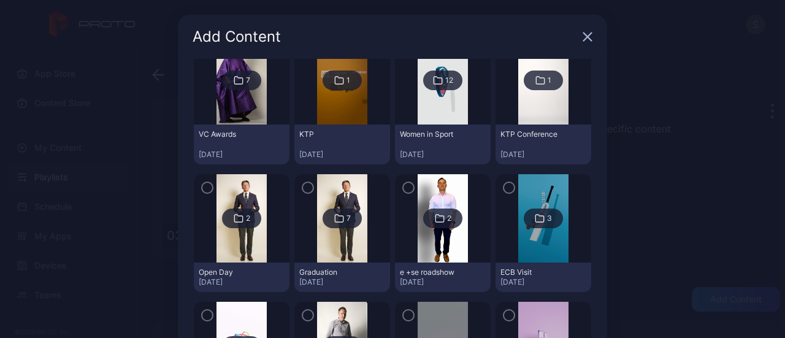
click at [535, 220] on icon at bounding box center [539, 218] width 8 height 7
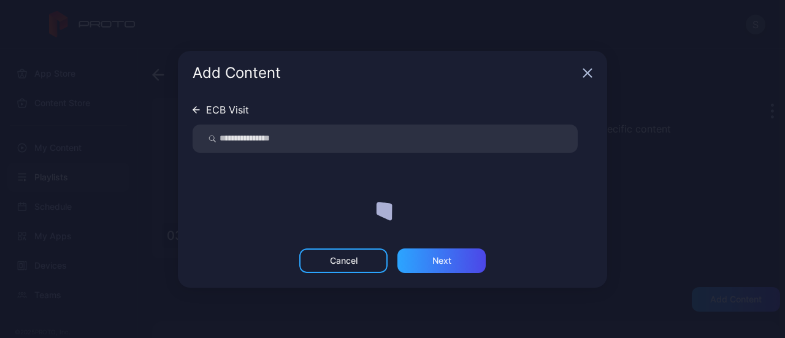
scroll to position [0, 0]
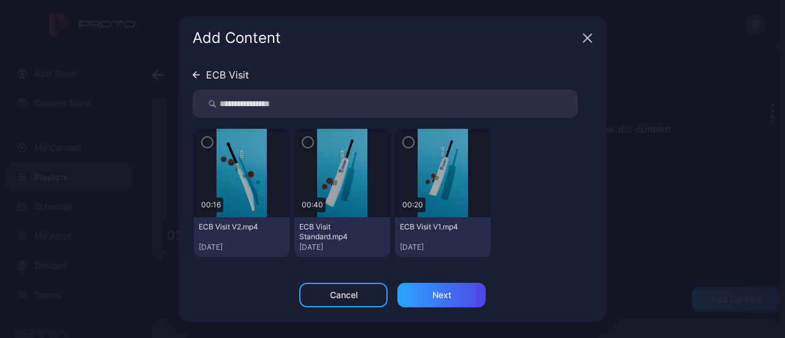
click at [308, 142] on icon "button" at bounding box center [308, 143] width 4 height 2
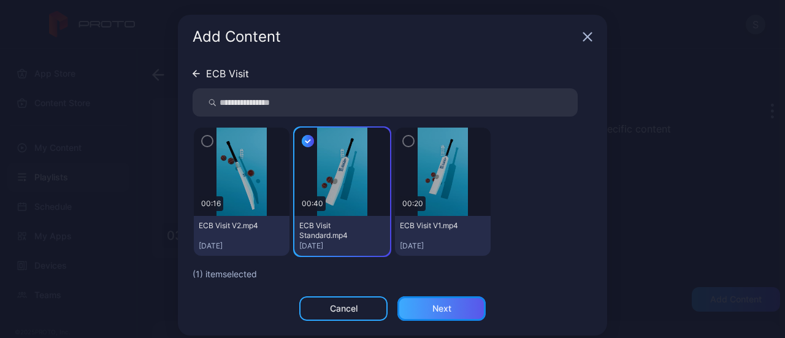
click at [441, 307] on div "Next" at bounding box center [441, 309] width 19 height 10
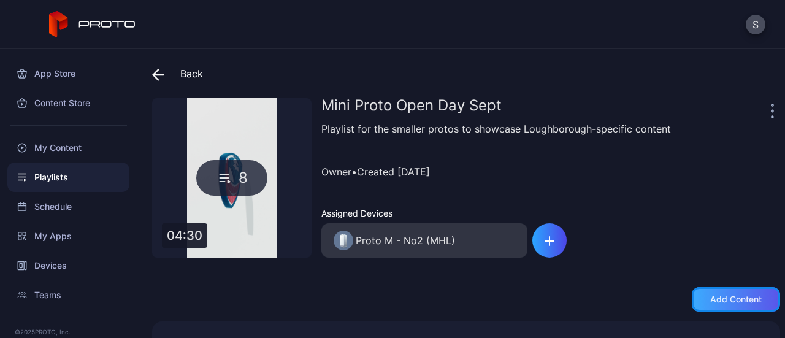
click at [731, 302] on div "Add content" at bounding box center [736, 299] width 52 height 10
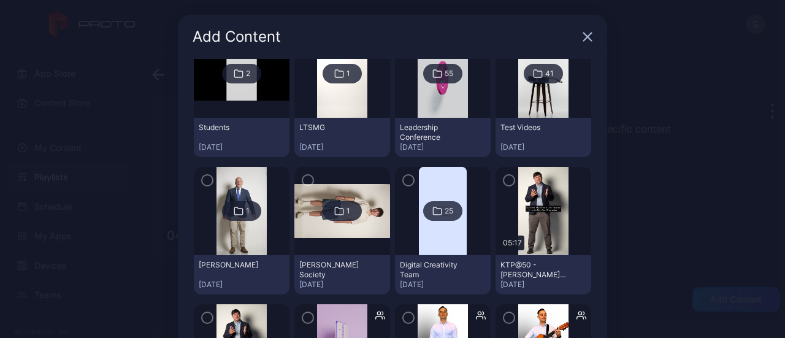
scroll to position [117, 0]
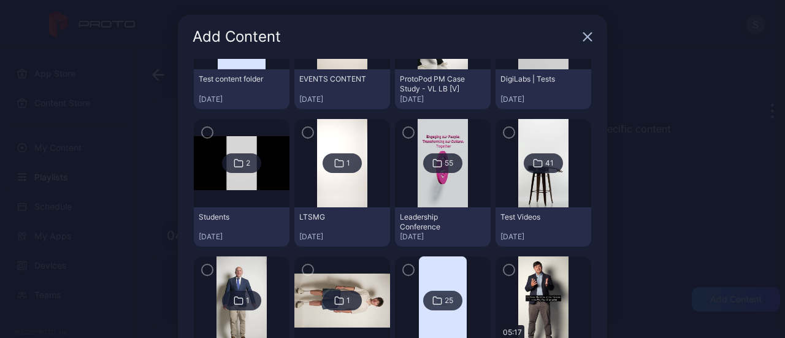
click at [445, 159] on div "55" at bounding box center [449, 163] width 9 height 10
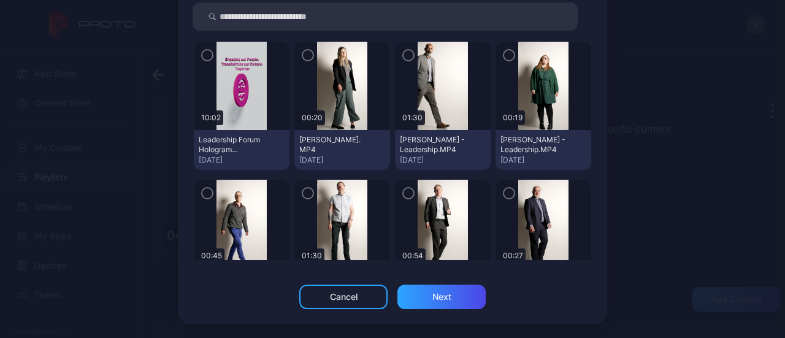
scroll to position [0, 0]
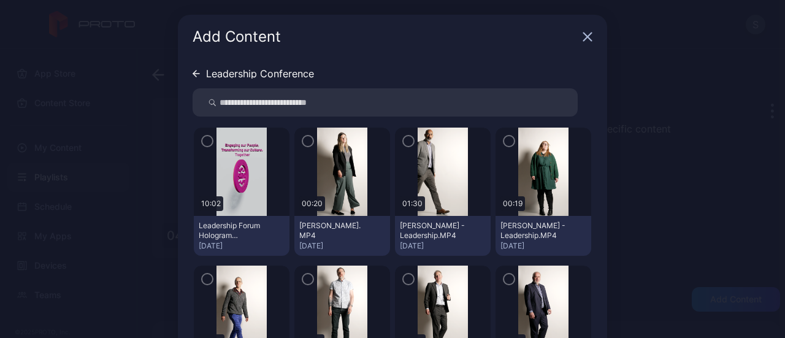
click at [193, 70] on icon at bounding box center [196, 73] width 7 height 7
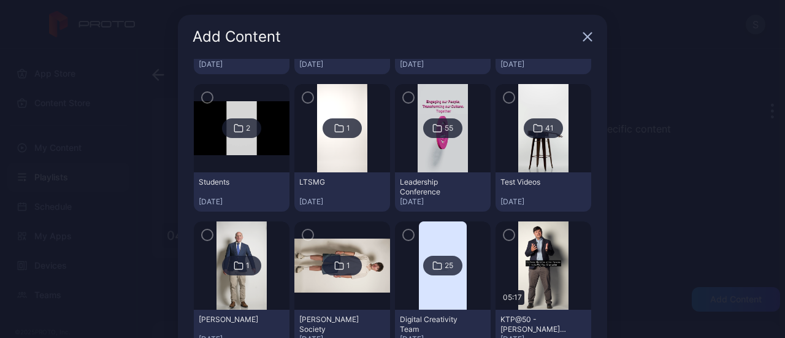
scroll to position [140, 0]
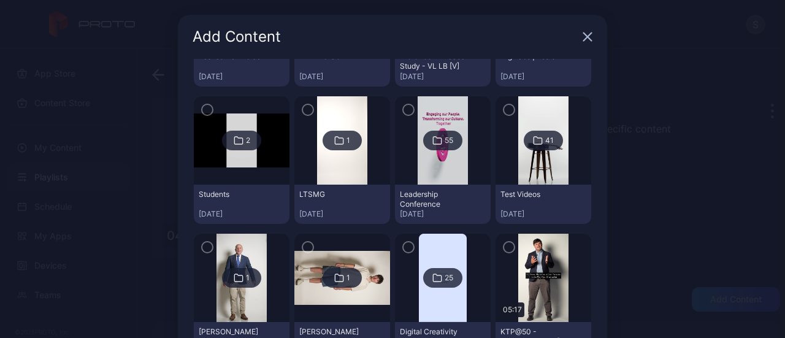
click at [533, 139] on icon at bounding box center [538, 140] width 10 height 15
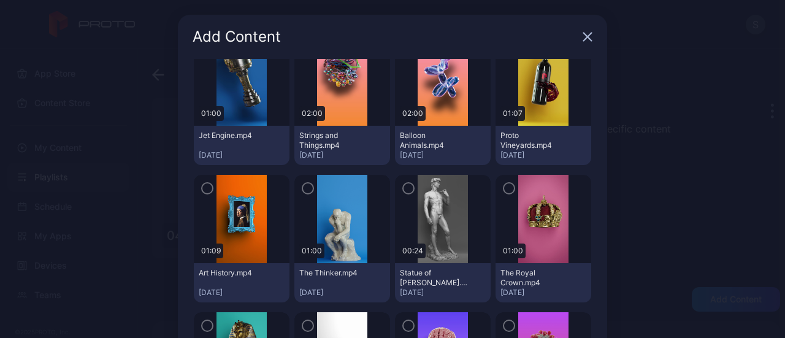
scroll to position [353, 0]
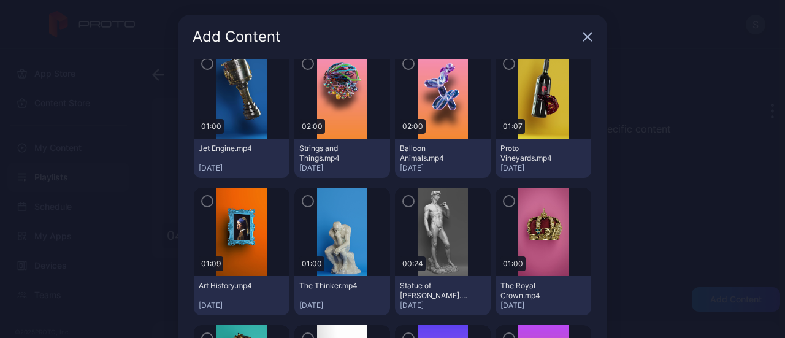
click at [202, 64] on icon "button" at bounding box center [207, 63] width 10 height 13
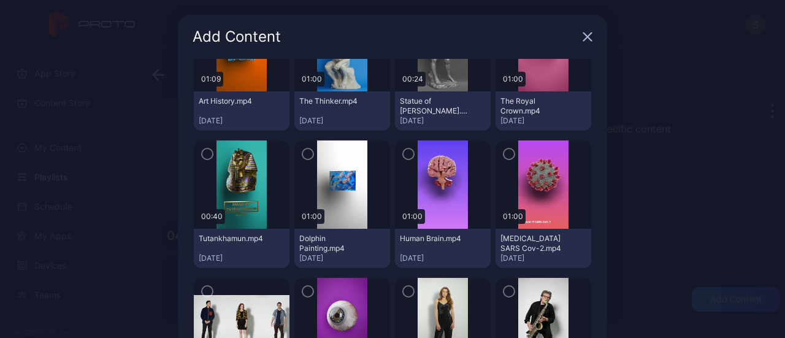
scroll to position [594, 0]
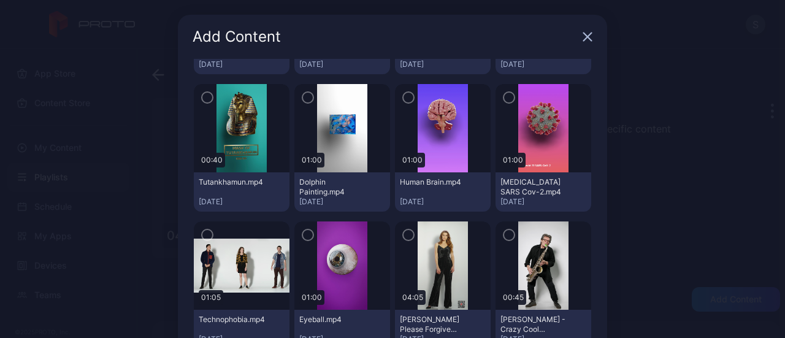
click at [504, 95] on icon "button" at bounding box center [509, 97] width 10 height 13
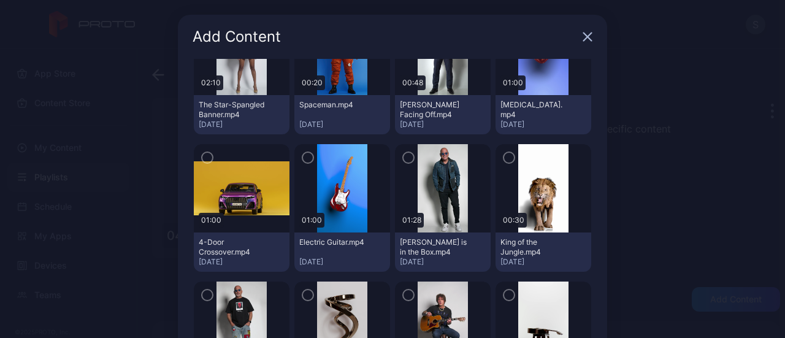
scroll to position [946, 0]
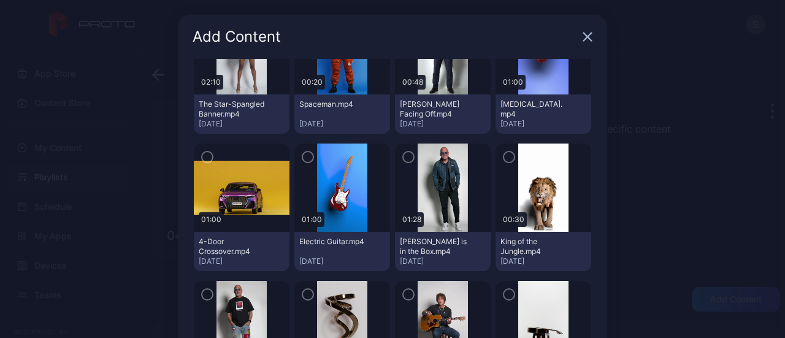
click at [504, 156] on icon "button" at bounding box center [509, 156] width 10 height 13
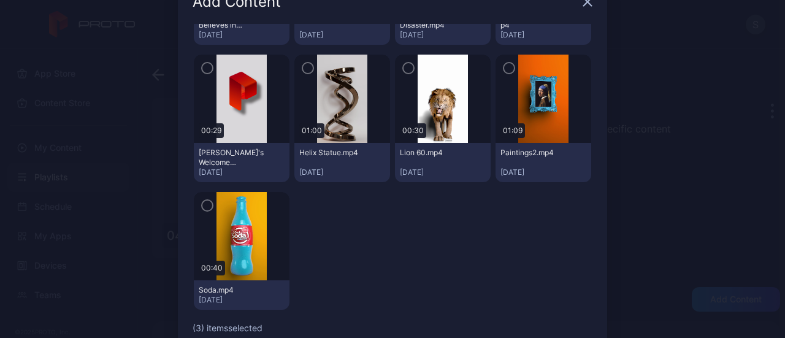
scroll to position [36, 0]
click at [202, 203] on icon "button" at bounding box center [207, 204] width 10 height 13
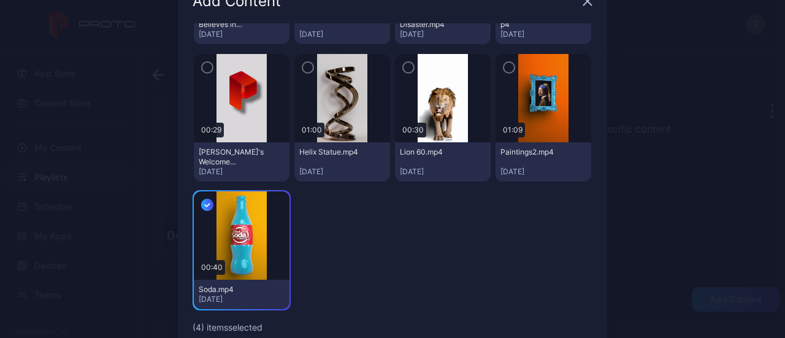
scroll to position [101, 0]
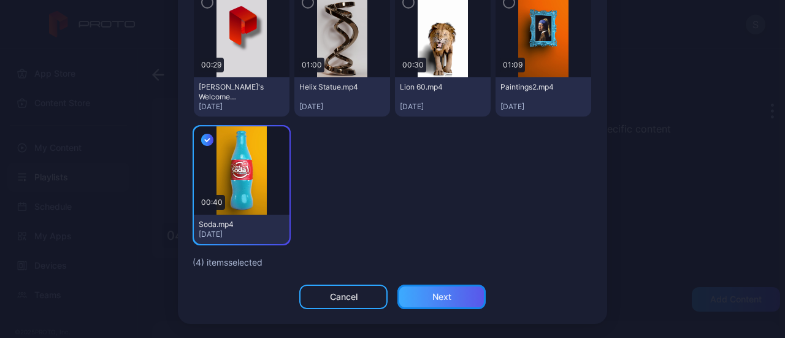
click at [414, 297] on div "Next" at bounding box center [441, 297] width 88 height 25
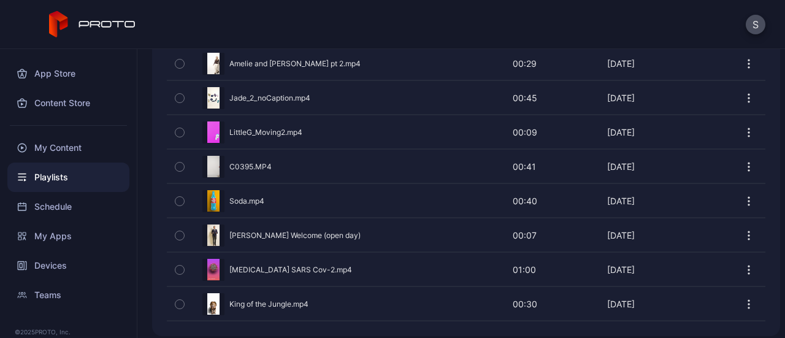
scroll to position [412, 0]
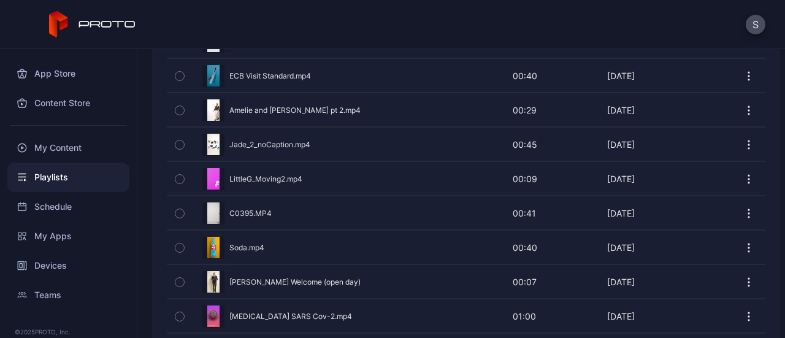
click at [296, 141] on div "Preview" at bounding box center [466, 144] width 598 height 32
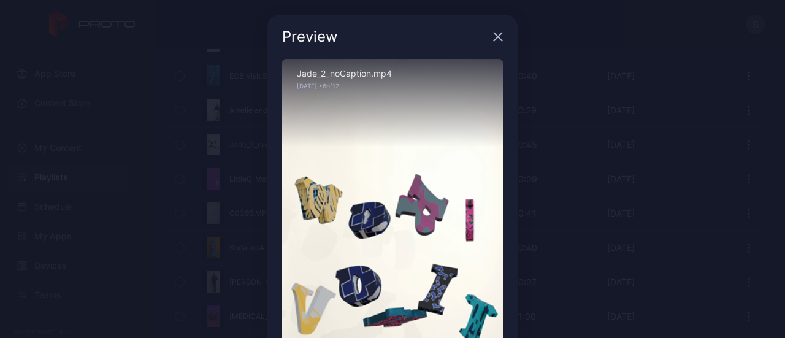
click at [489, 45] on div "Preview" at bounding box center [392, 37] width 250 height 44
click at [493, 40] on icon "button" at bounding box center [498, 37] width 10 height 10
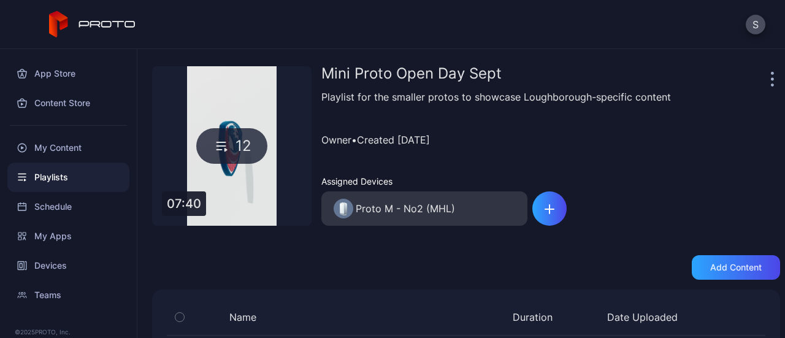
scroll to position [0, 0]
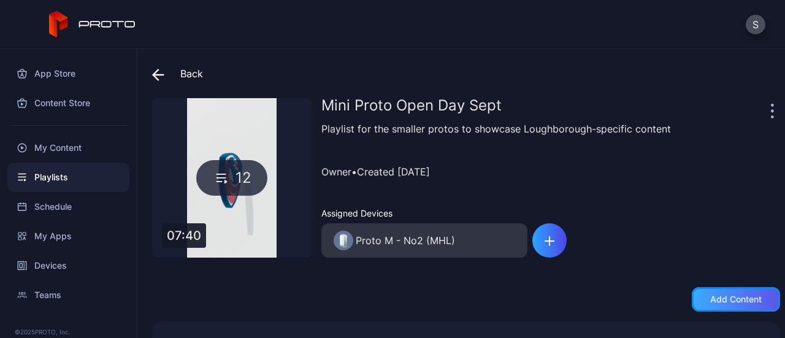
click at [710, 297] on div "Add content" at bounding box center [736, 299] width 52 height 10
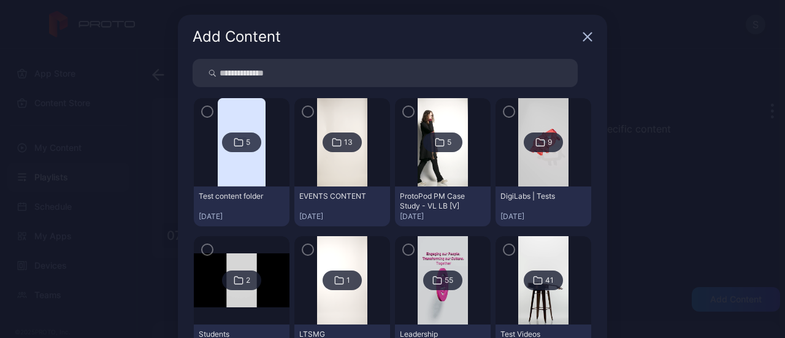
click at [525, 156] on img at bounding box center [543, 142] width 50 height 88
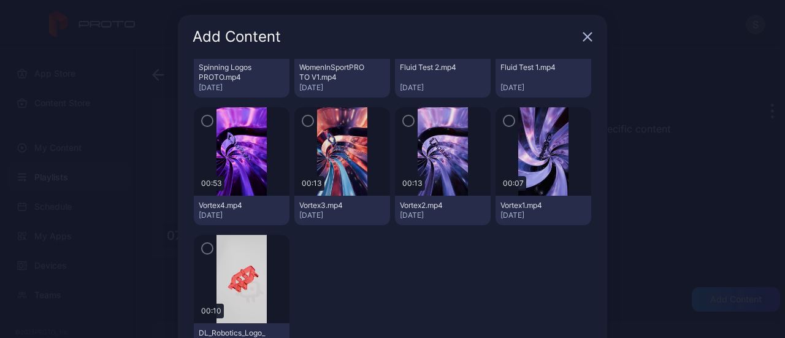
scroll to position [160, 0]
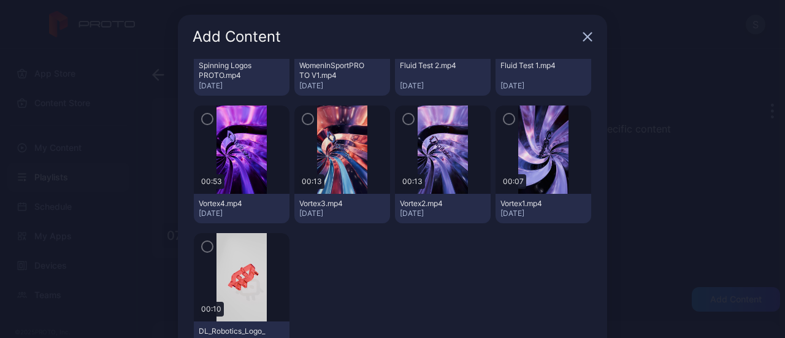
click at [583, 32] on icon "button" at bounding box center [588, 37] width 10 height 10
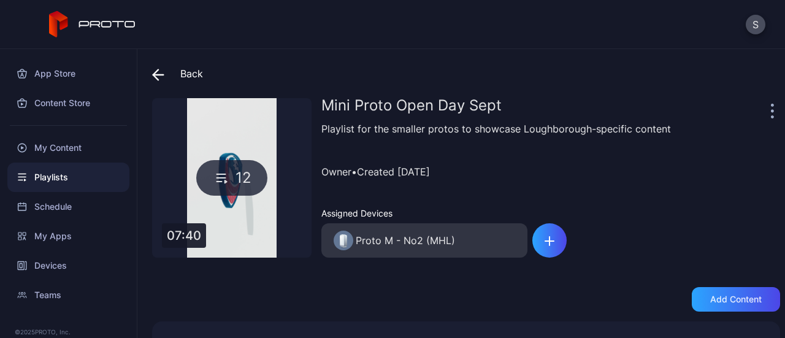
click at [155, 71] on icon at bounding box center [155, 74] width 5 height 10
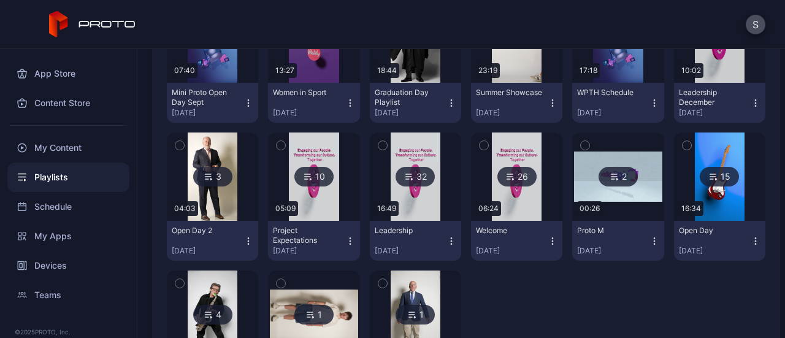
scroll to position [226, 0]
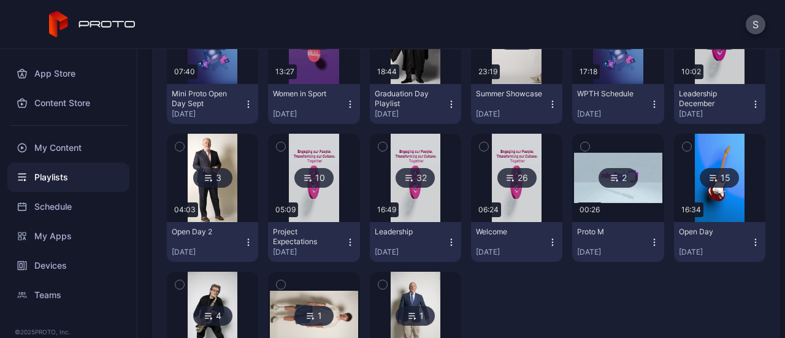
click at [217, 169] on div "3" at bounding box center [212, 178] width 39 height 20
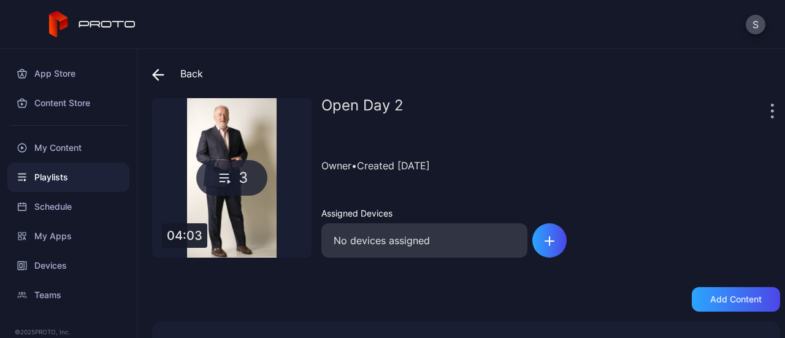
scroll to position [156, 0]
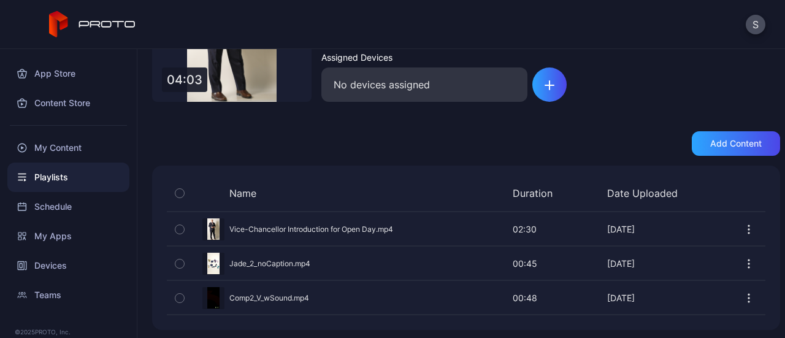
click at [281, 294] on div "Preview" at bounding box center [466, 297] width 598 height 32
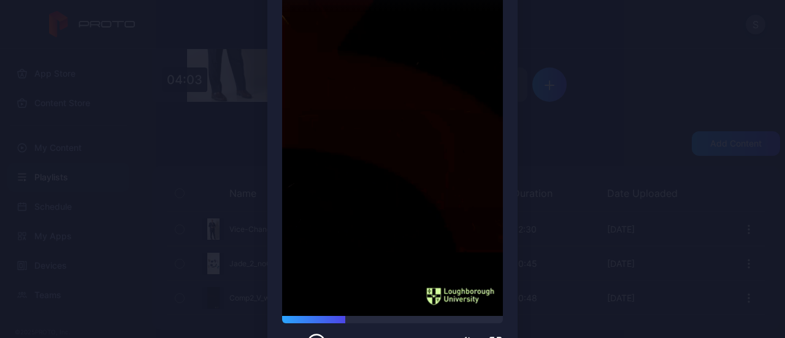
scroll to position [136, 0]
click at [544, 213] on div "Preview Sorry, your browser doesn‘t support embedded videos 00:15 / 00:48 Comp2…" at bounding box center [392, 123] width 785 height 518
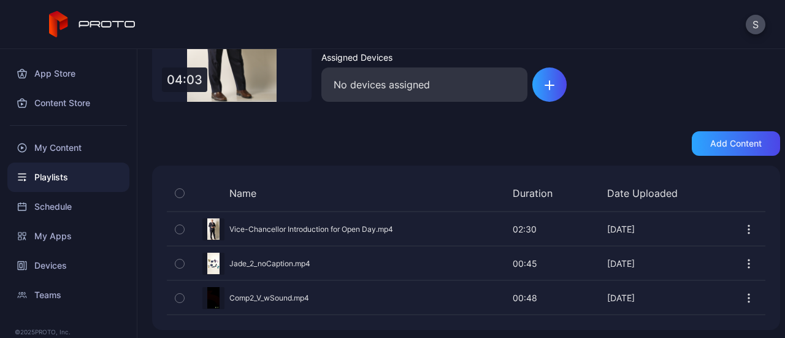
click at [743, 289] on button "button" at bounding box center [749, 298] width 12 height 25
click at [652, 116] on div "Back Open Day 2 3 04:03 Open Day 2 Owner • Created Sep 19, 2024 Assigned Device…" at bounding box center [460, 193] width 647 height 289
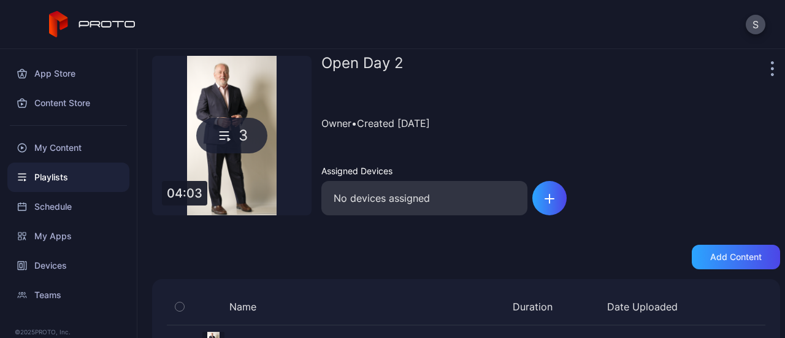
scroll to position [0, 0]
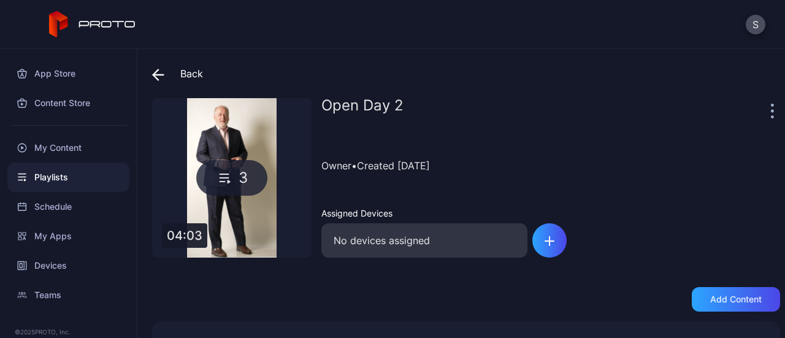
click at [169, 67] on span at bounding box center [161, 74] width 18 height 22
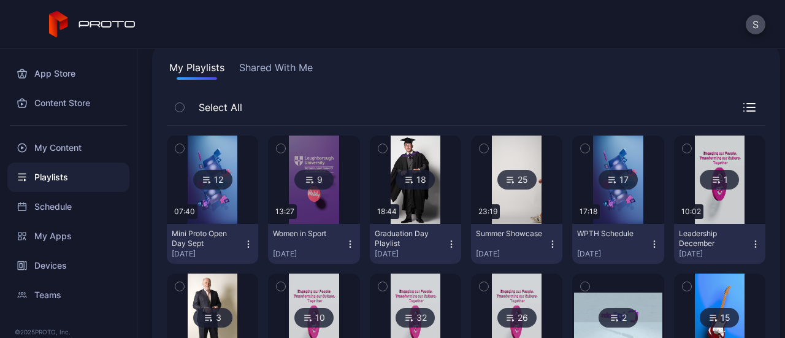
scroll to position [118, 0]
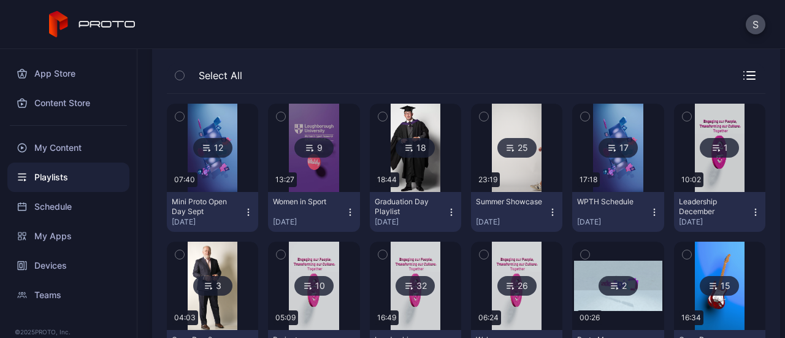
click at [205, 205] on div "Mini Proto Open Day Sept" at bounding box center [205, 207] width 67 height 20
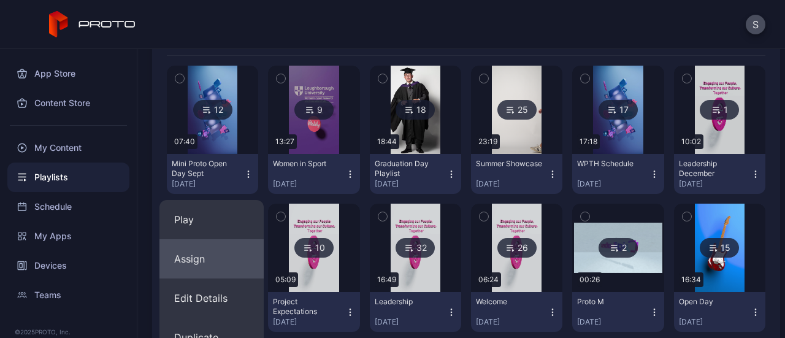
scroll to position [175, 0]
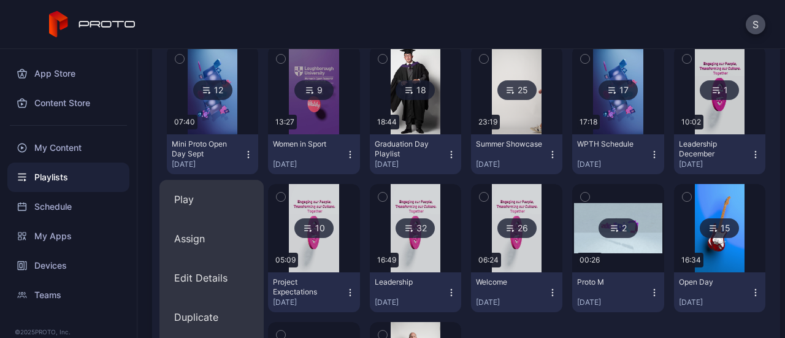
click at [211, 90] on div "12" at bounding box center [212, 90] width 39 height 20
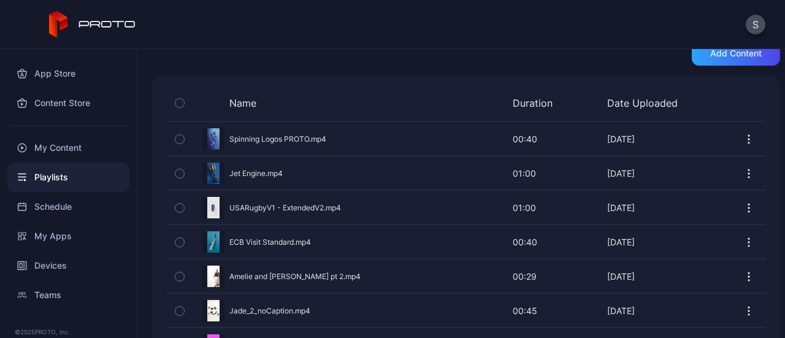
scroll to position [93, 0]
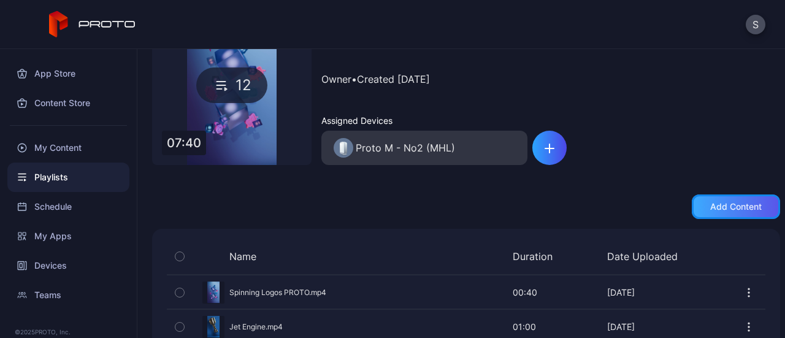
click at [705, 199] on div "Add content" at bounding box center [736, 206] width 88 height 25
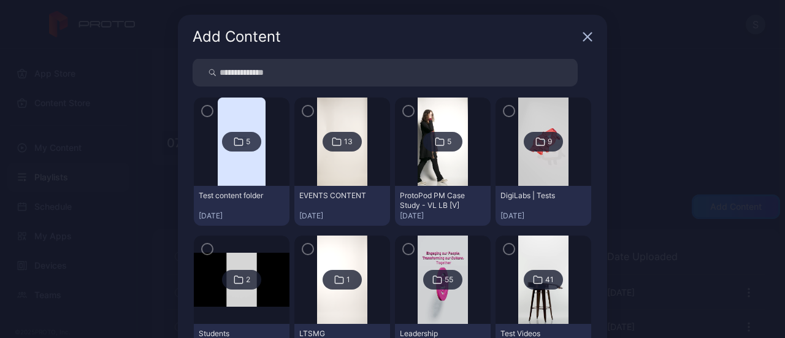
scroll to position [0, 0]
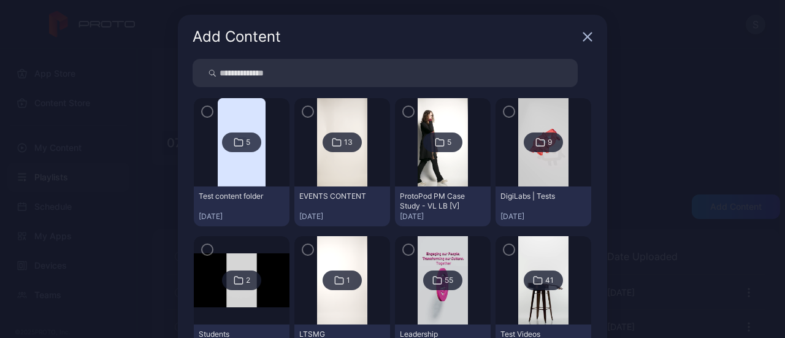
click at [429, 146] on div "5" at bounding box center [442, 142] width 39 height 20
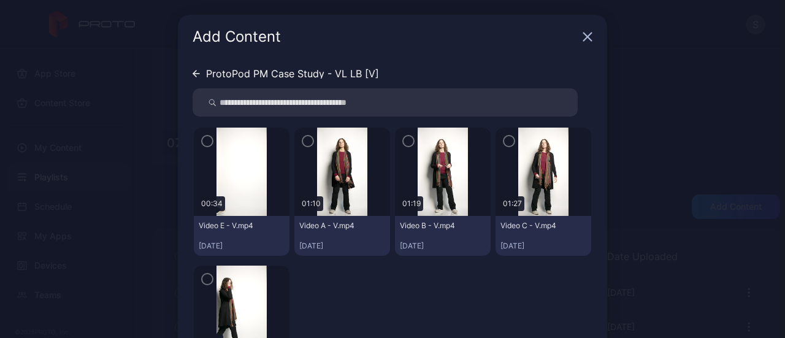
click at [193, 72] on div "ProtoPod PM Case Study - VL LB [V]" at bounding box center [286, 74] width 186 height 10
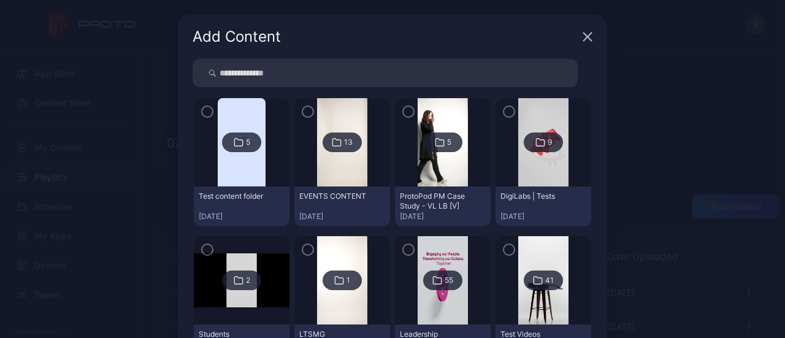
click at [330, 186] on div "EVENTS CONTENT Jun 19, 2025" at bounding box center [342, 206] width 96 height 40
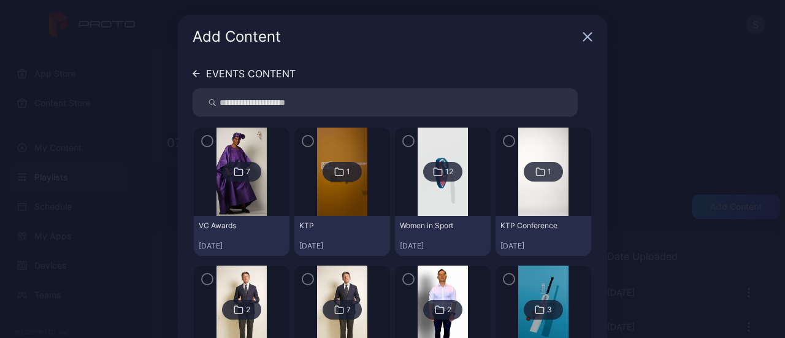
click at [183, 74] on div "EVENTS CONTENT 7 VC Awards Sep 11, 2025 1 KTP Sep 01, 2025 12 Women in Sport Au…" at bounding box center [392, 214] width 429 height 311
click at [193, 71] on icon at bounding box center [196, 73] width 7 height 7
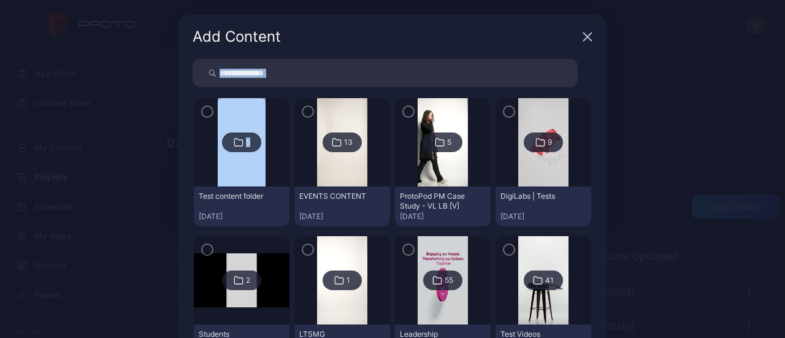
click at [193, 71] on div at bounding box center [206, 73] width 27 height 28
click at [258, 69] on input "search" at bounding box center [385, 73] width 385 height 28
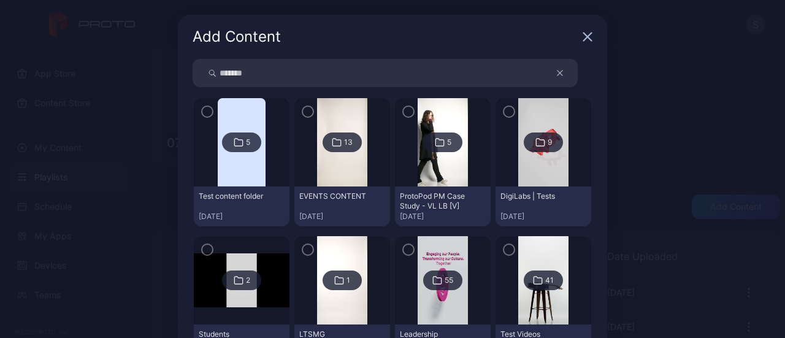
type input "******"
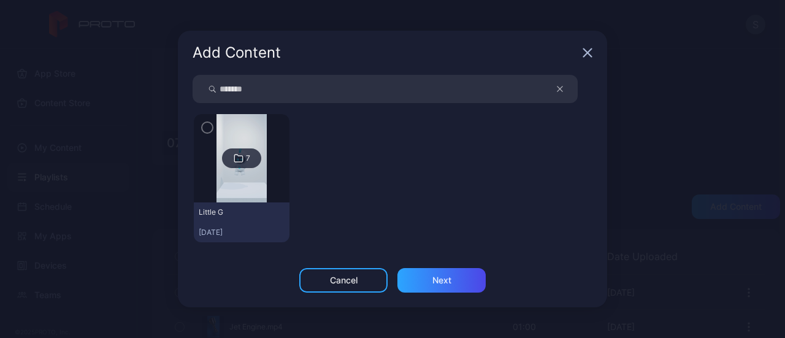
click at [248, 164] on div "7" at bounding box center [241, 158] width 39 height 20
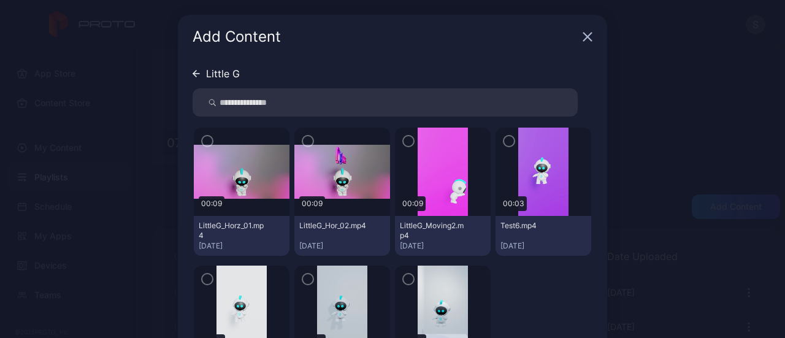
click at [193, 74] on icon at bounding box center [196, 73] width 7 height 7
type input "******"
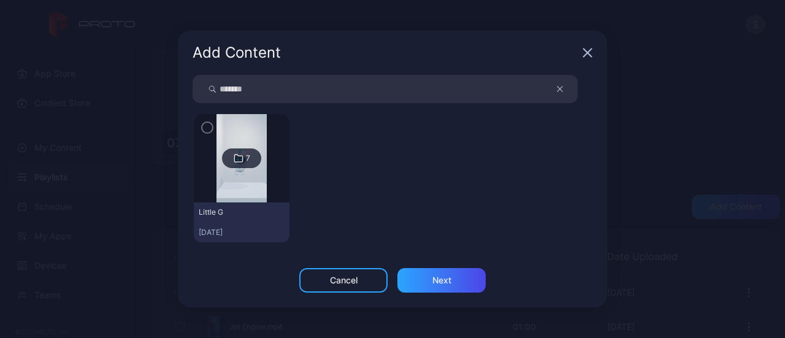
click at [613, 131] on div "Add Content ****** 7 Little G Jun 19, 2025 Cancel Next" at bounding box center [392, 169] width 785 height 338
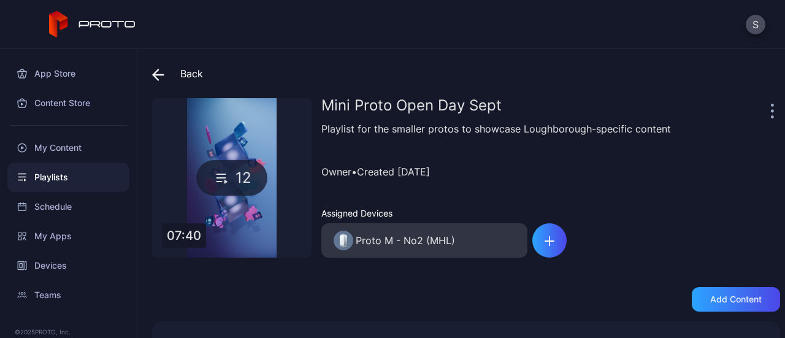
click at [164, 74] on span at bounding box center [161, 74] width 18 height 22
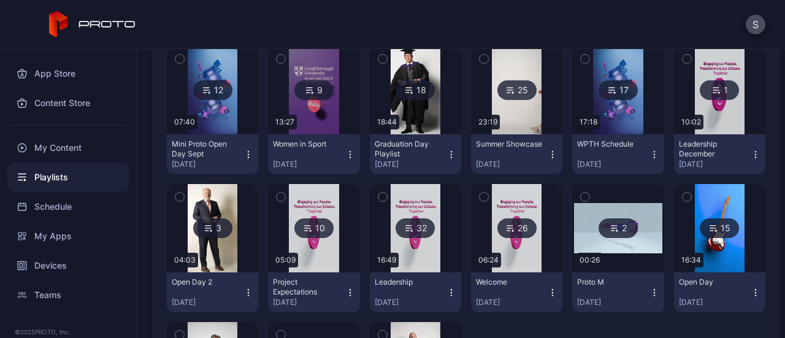
scroll to position [321, 0]
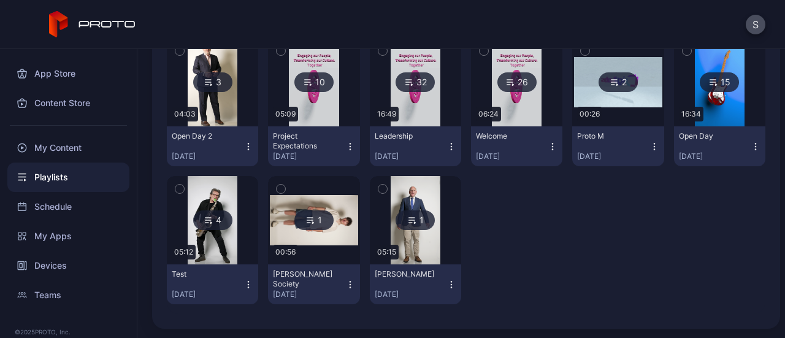
click at [201, 139] on div "Open Day 2" at bounding box center [205, 136] width 67 height 10
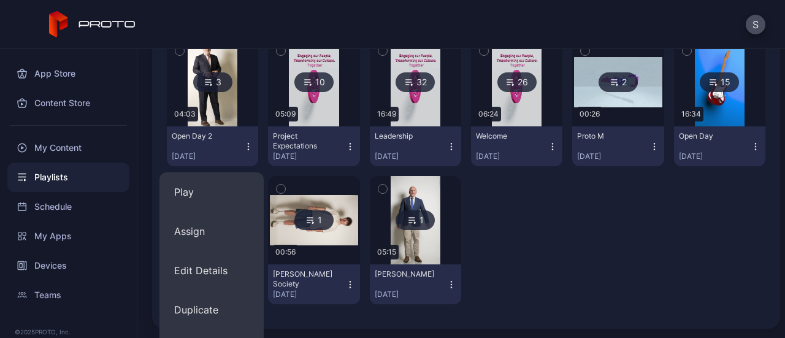
click at [212, 113] on img at bounding box center [213, 82] width 50 height 88
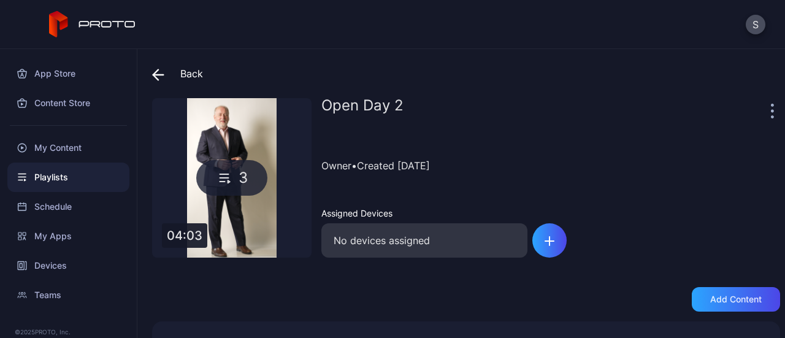
click at [164, 71] on span at bounding box center [161, 74] width 18 height 22
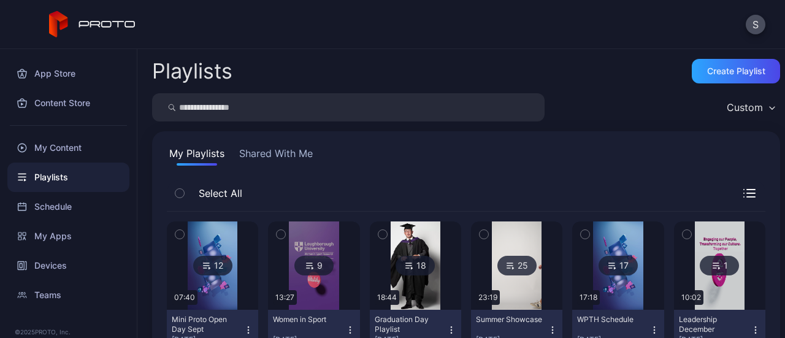
click at [204, 269] on icon at bounding box center [207, 265] width 10 height 15
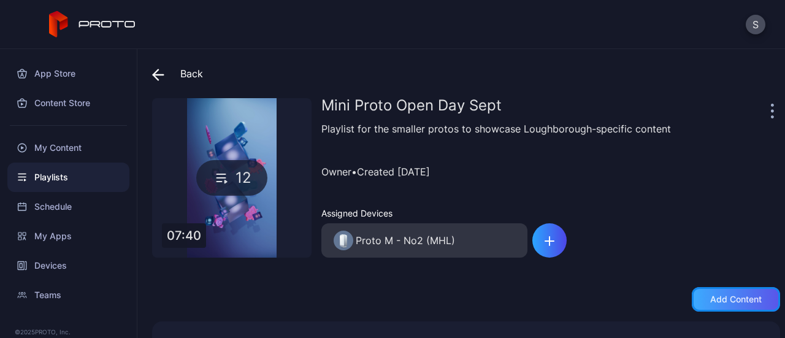
click at [730, 290] on div "Add content" at bounding box center [736, 299] width 88 height 25
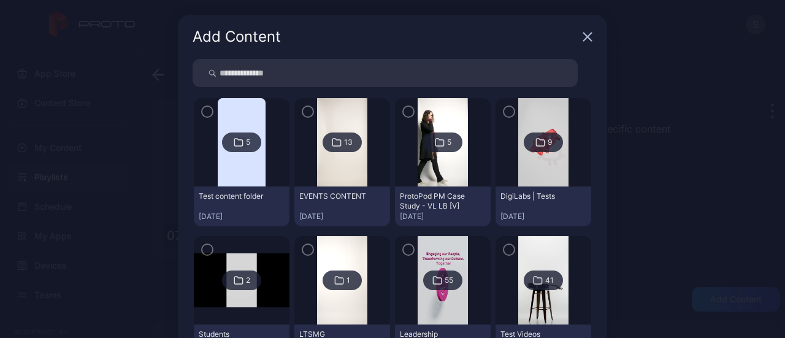
click at [336, 67] on input "search" at bounding box center [385, 73] width 385 height 28
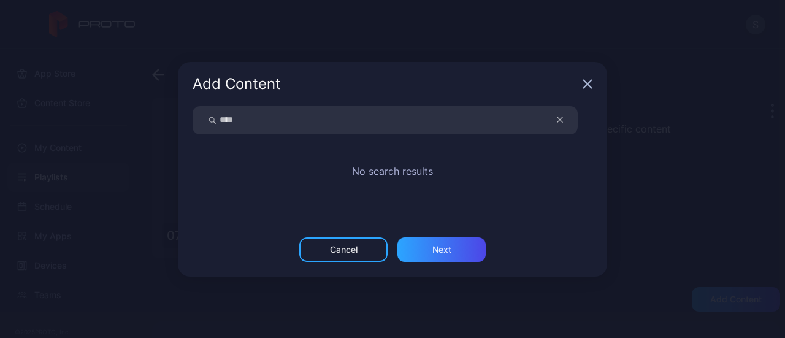
type input "****"
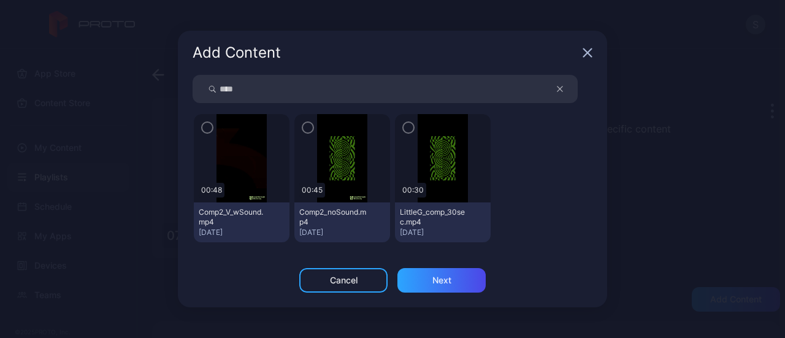
click at [213, 132] on button "button" at bounding box center [207, 127] width 12 height 12
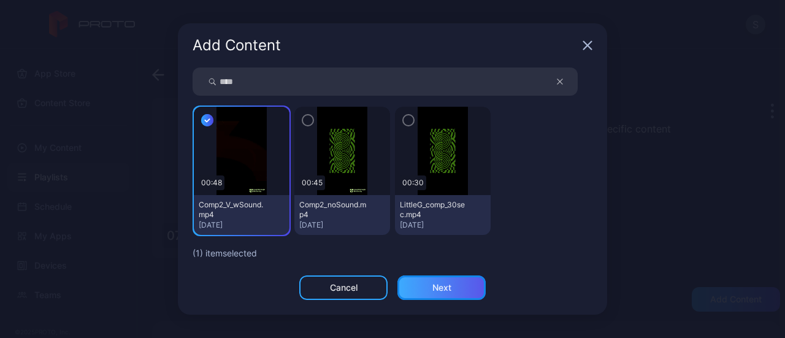
click at [435, 283] on div "Next" at bounding box center [441, 288] width 19 height 10
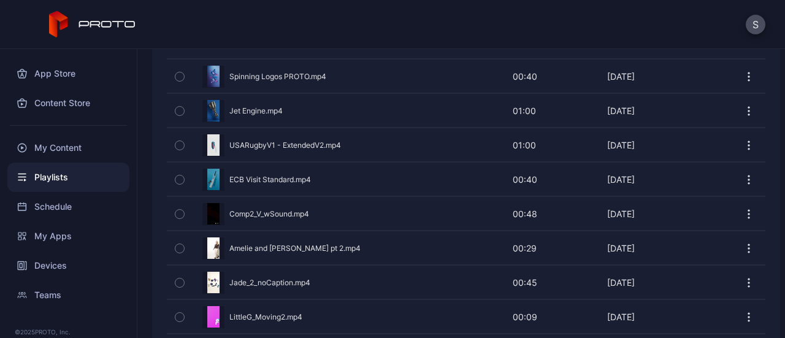
scroll to position [309, 0]
click at [172, 321] on button "button" at bounding box center [180, 316] width 26 height 33
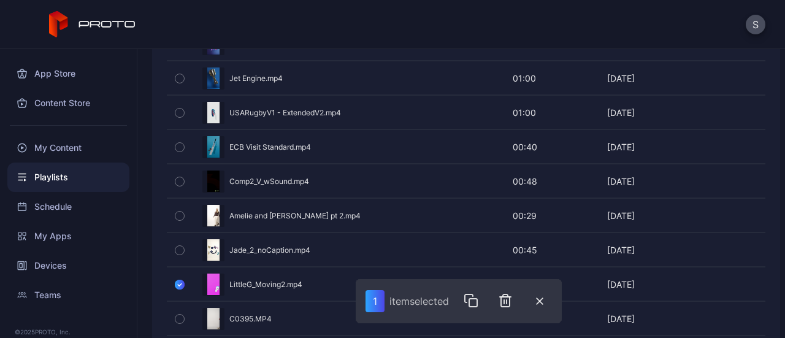
scroll to position [342, 0]
click at [510, 304] on icon "button" at bounding box center [505, 300] width 9 height 12
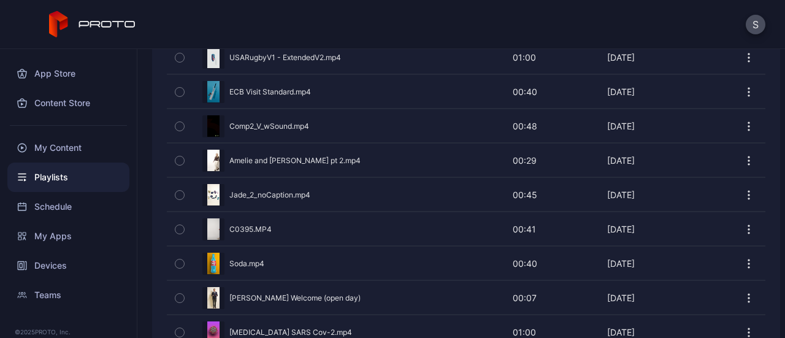
scroll to position [459, 0]
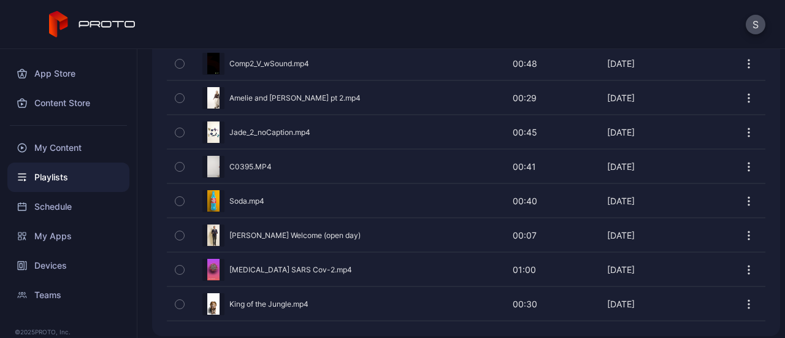
click at [289, 167] on div "Preview" at bounding box center [466, 166] width 598 height 32
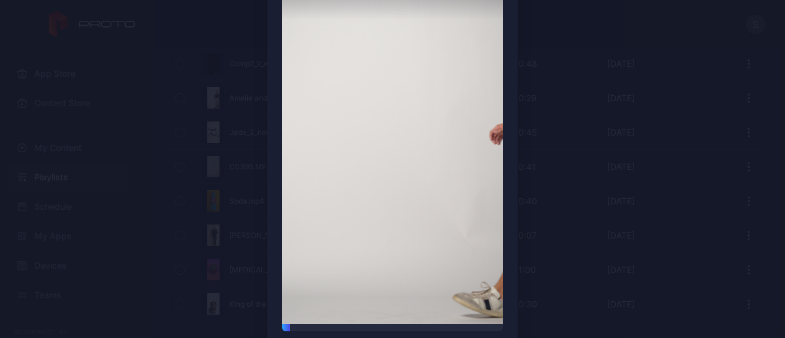
drag, startPoint x: 394, startPoint y: 202, endPoint x: 330, endPoint y: 345, distance: 156.8
click at [330, 337] on html "S App Store Content Store My Content Playlists Schedule My Apps Devices Teams ©…" at bounding box center [392, 169] width 785 height 338
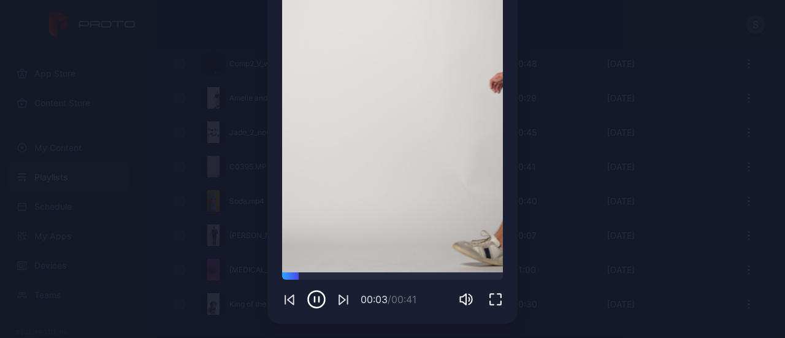
click at [598, 194] on div "Preview Sorry, your browser doesn‘t support embedded videos 00:03 / 00:41 C0395…" at bounding box center [392, 80] width 785 height 518
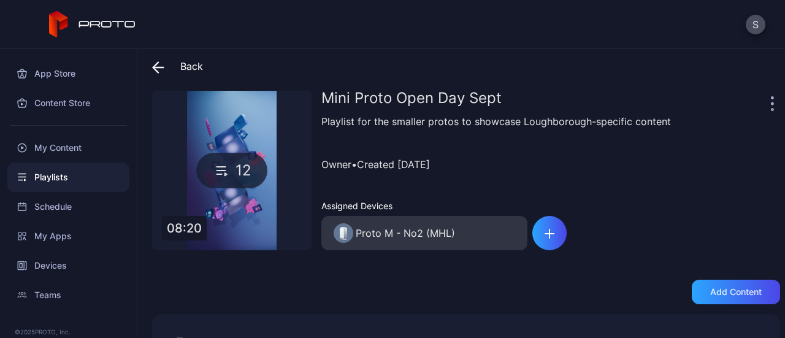
scroll to position [2, 0]
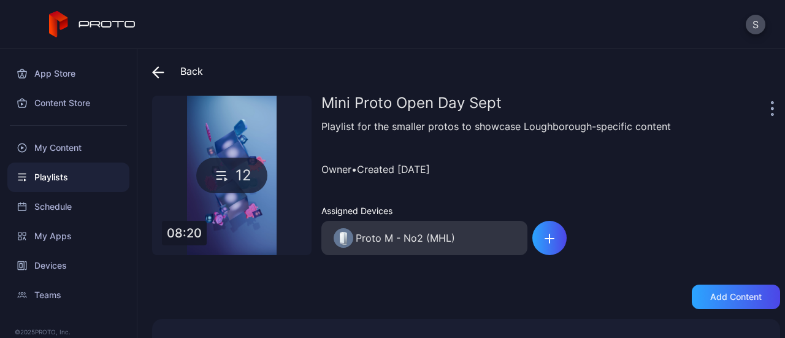
click at [164, 79] on span at bounding box center [161, 71] width 18 height 22
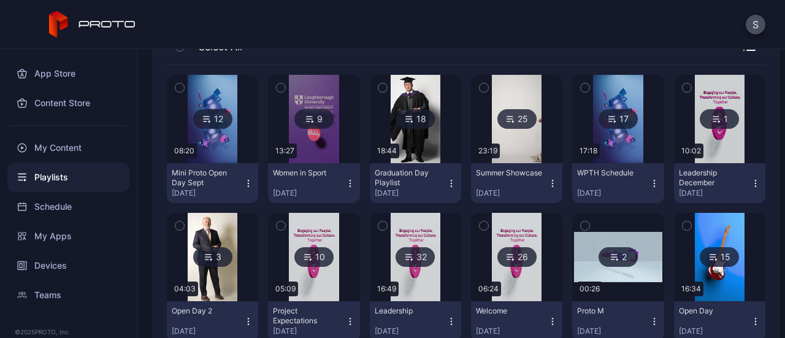
scroll to position [147, 0]
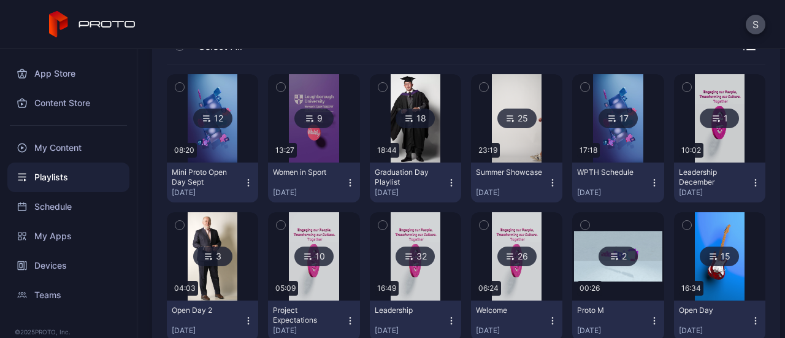
click at [222, 110] on div "12" at bounding box center [212, 119] width 39 height 20
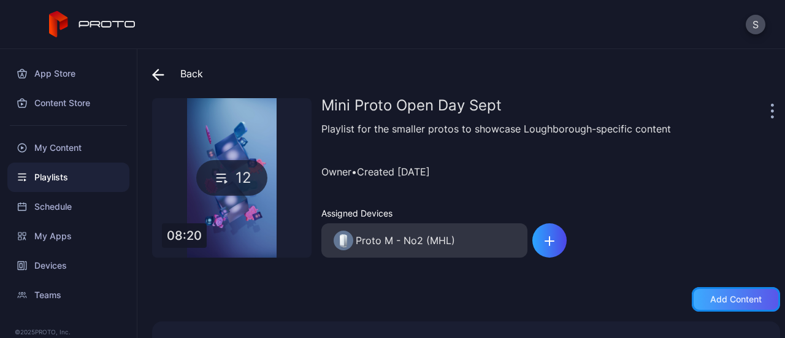
click at [714, 290] on div "Add content" at bounding box center [736, 299] width 88 height 25
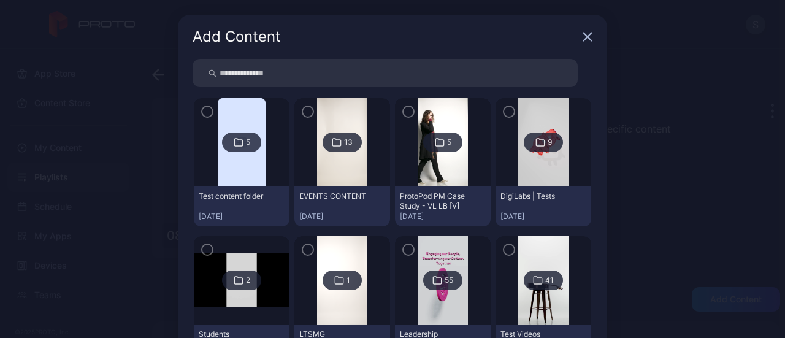
click at [361, 74] on input "search" at bounding box center [385, 73] width 385 height 28
type input "****"
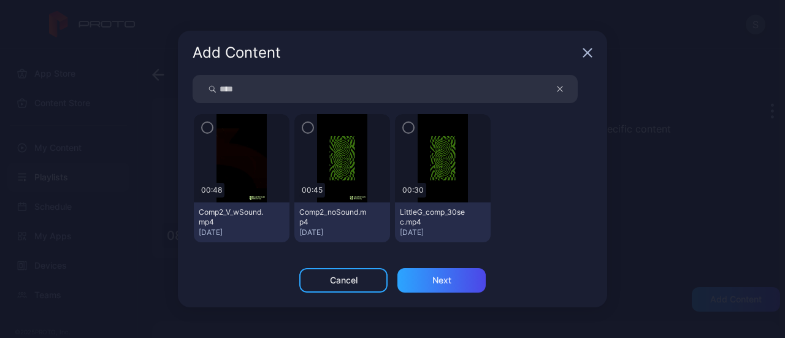
click at [302, 116] on div at bounding box center [342, 158] width 96 height 88
click at [313, 131] on button "button" at bounding box center [308, 127] width 12 height 12
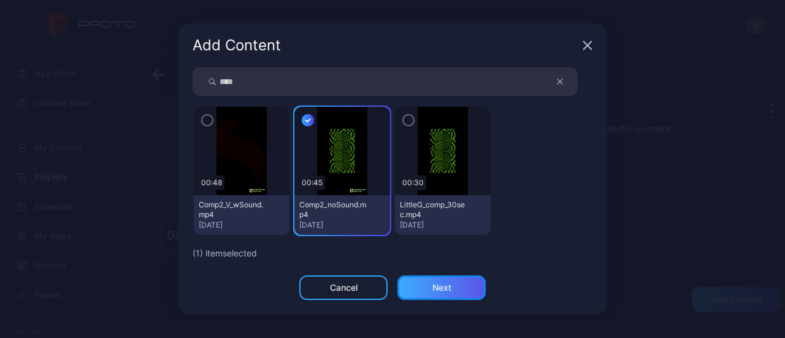
click at [453, 289] on div "Next" at bounding box center [441, 287] width 88 height 25
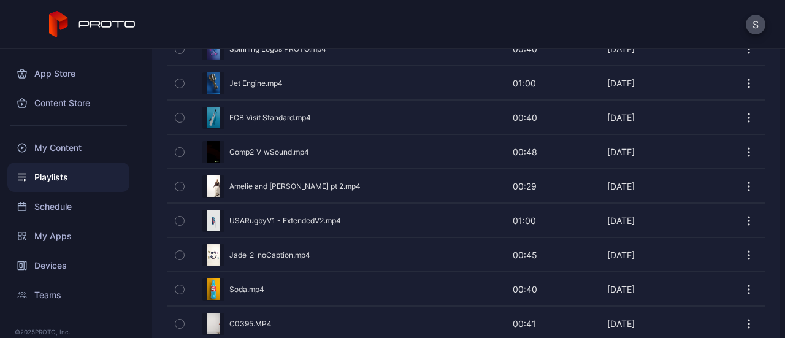
scroll to position [337, 0]
click at [743, 148] on icon "button" at bounding box center [749, 151] width 12 height 12
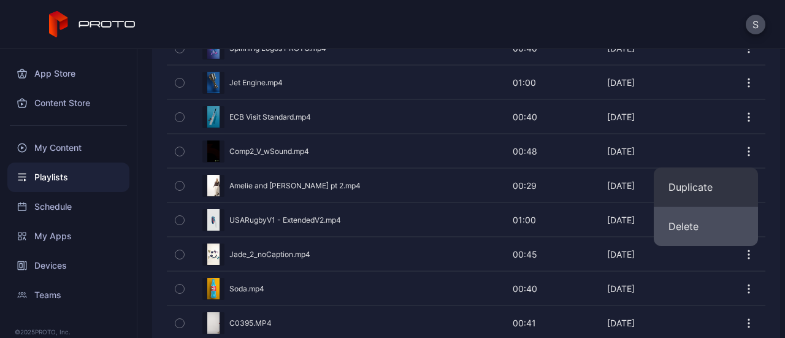
click at [697, 224] on button "Delete" at bounding box center [706, 226] width 104 height 39
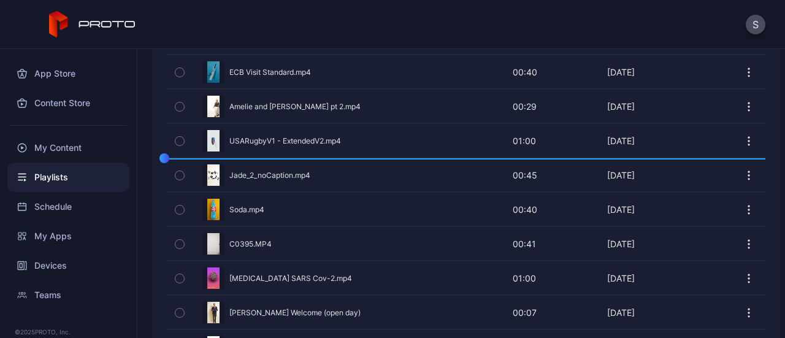
scroll to position [381, 0]
